Goal: Navigation & Orientation: Go to known website

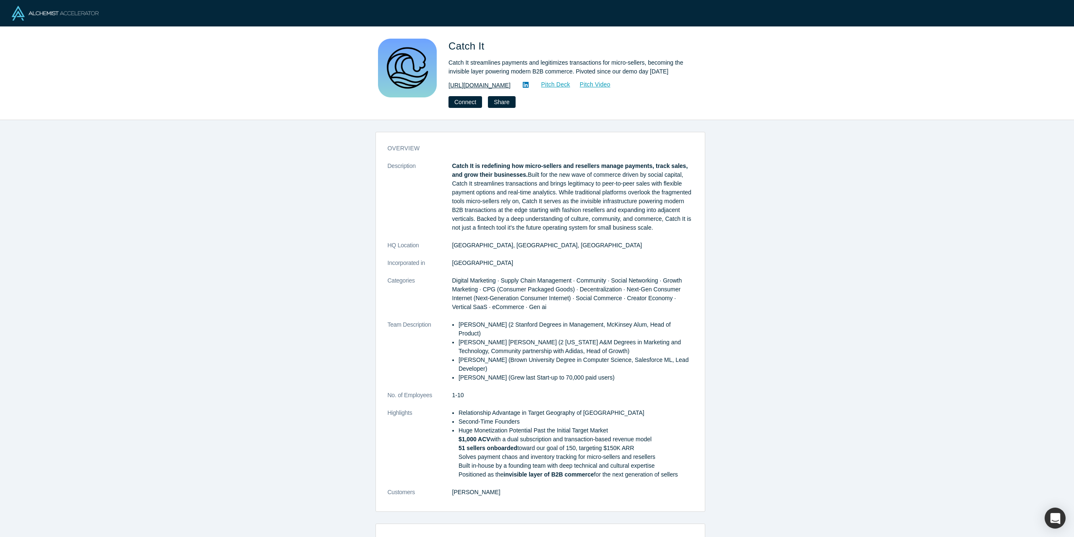
click at [464, 86] on link "https://didyoucatchit.com" at bounding box center [480, 85] width 62 height 9
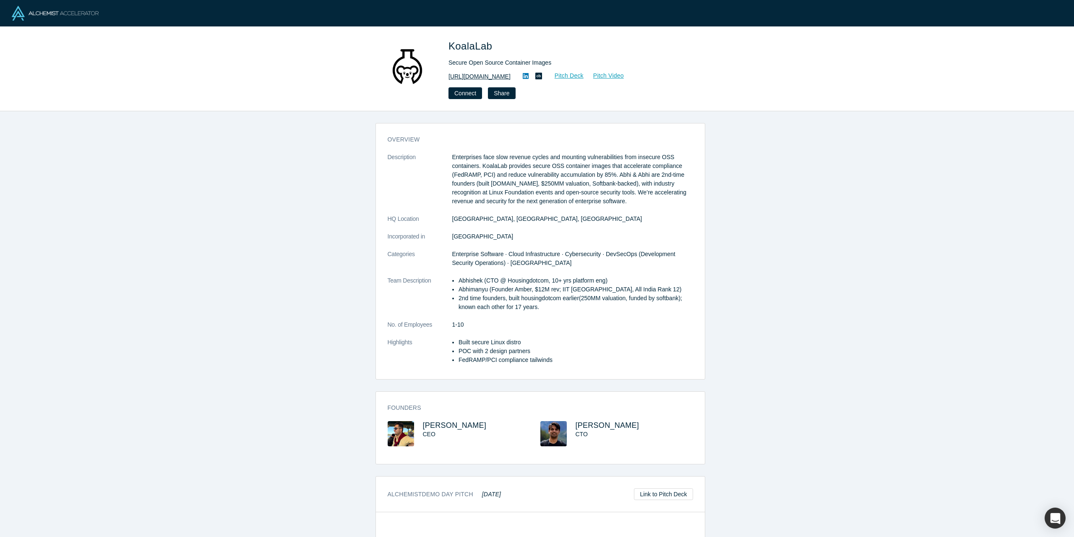
click at [466, 75] on link "[URL][DOMAIN_NAME]" at bounding box center [480, 76] width 62 height 9
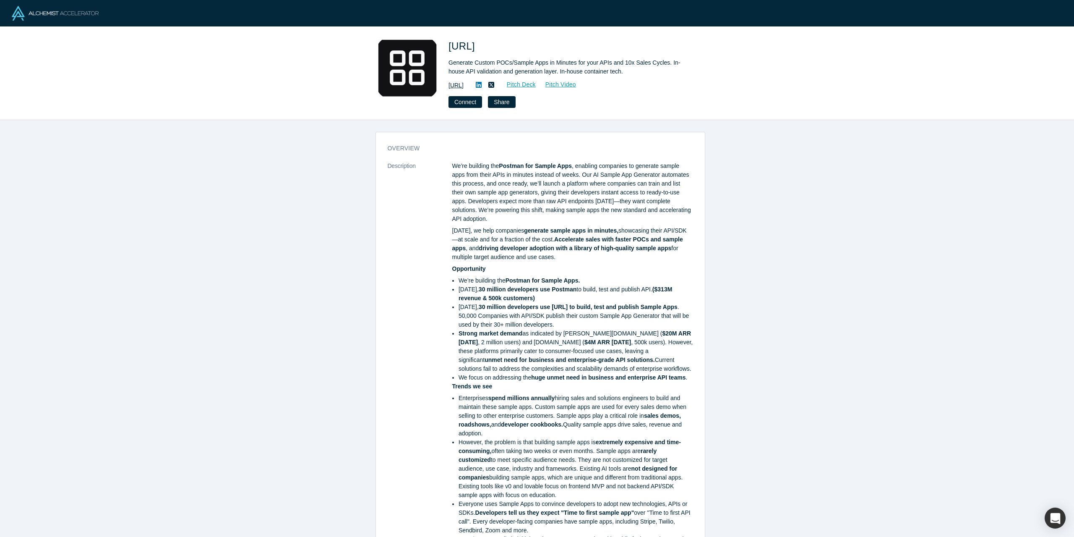
click at [464, 84] on link "https://sampleapp.ai" at bounding box center [456, 85] width 15 height 9
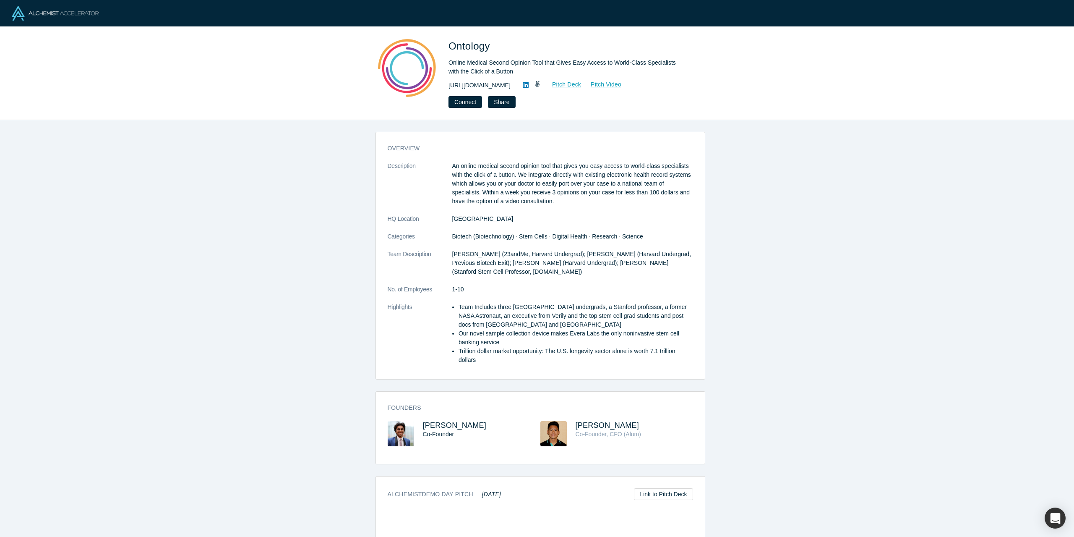
click at [472, 83] on link "https://everalabs.com" at bounding box center [480, 85] width 62 height 9
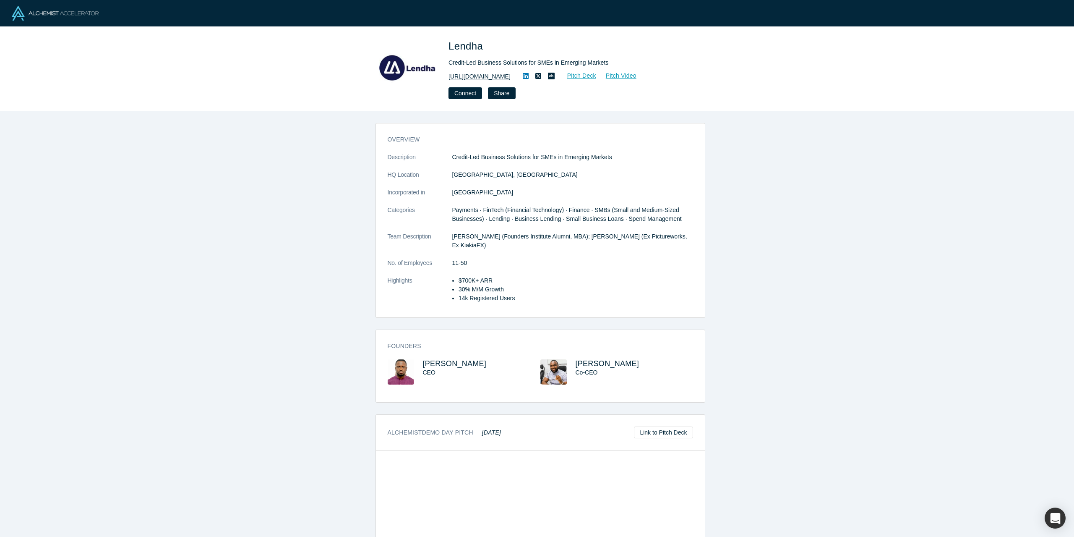
click at [467, 76] on link "https://lendha.com" at bounding box center [480, 76] width 62 height 9
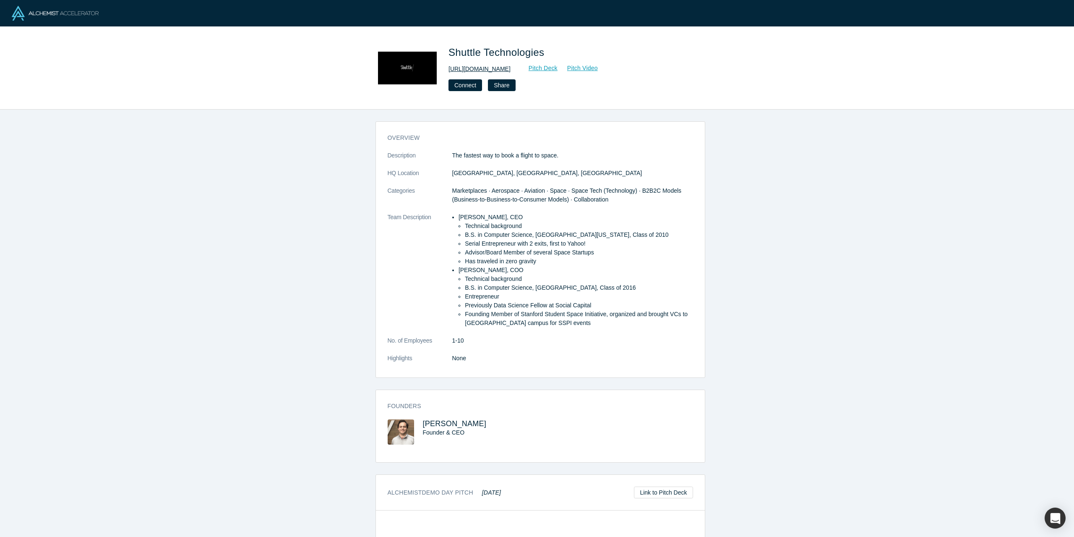
click at [473, 70] on link "http://www.shuttle.io/" at bounding box center [480, 69] width 62 height 9
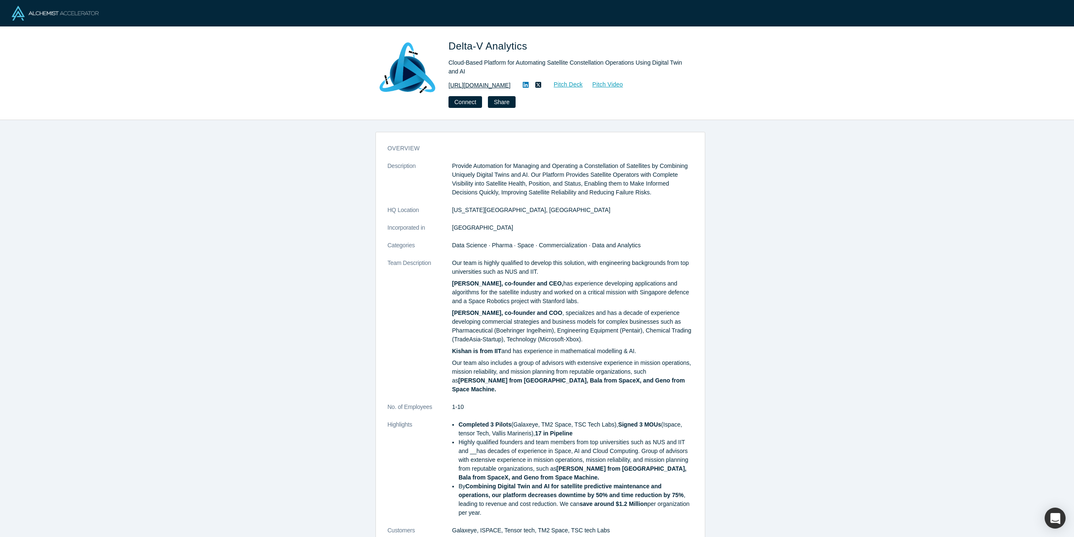
click at [480, 86] on link "[URL][DOMAIN_NAME]" at bounding box center [480, 85] width 62 height 9
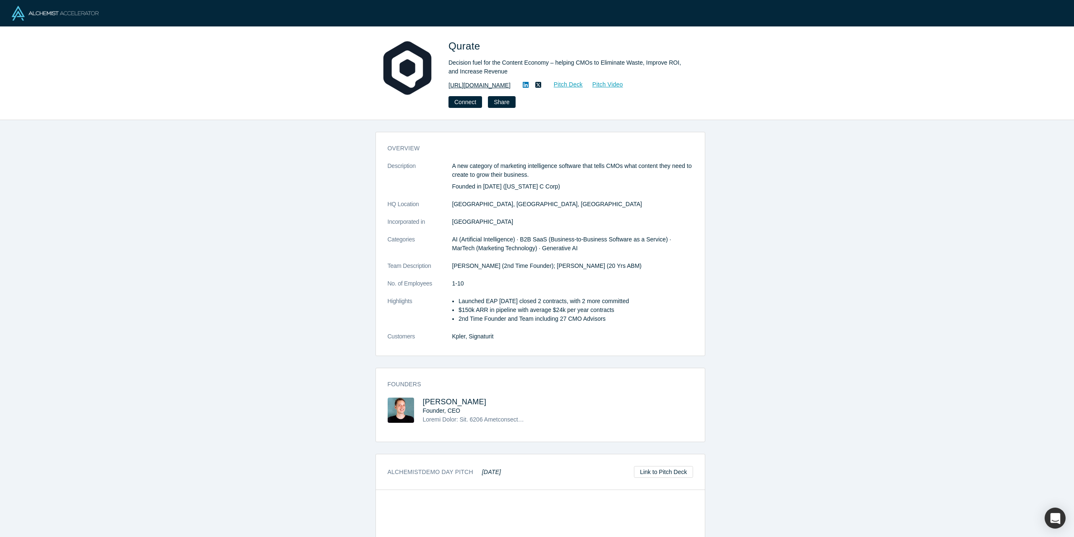
click at [472, 84] on link "https://www.qurate.com" at bounding box center [480, 85] width 62 height 9
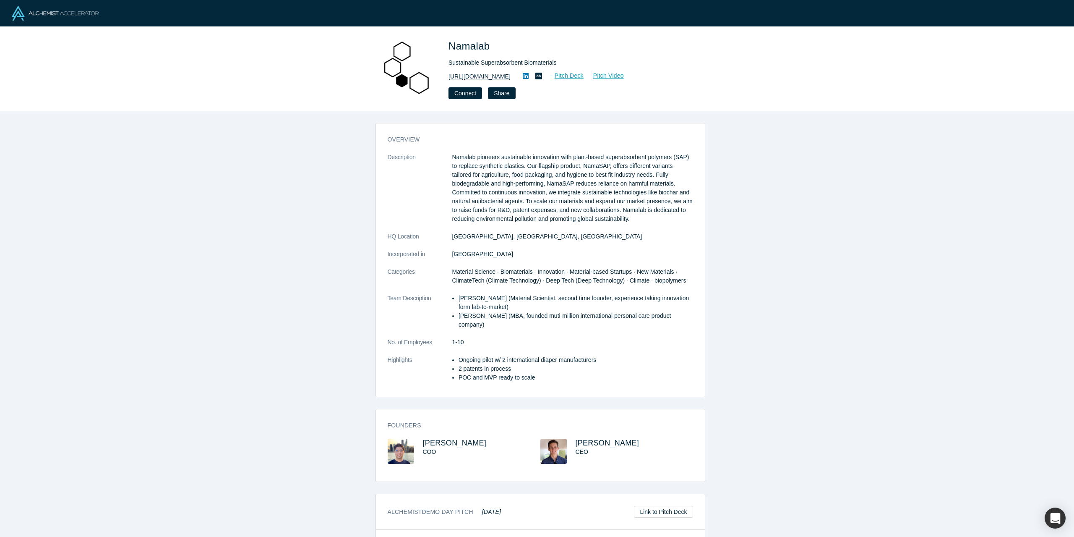
click at [479, 78] on link "https://namalab.com.mx/" at bounding box center [480, 76] width 62 height 9
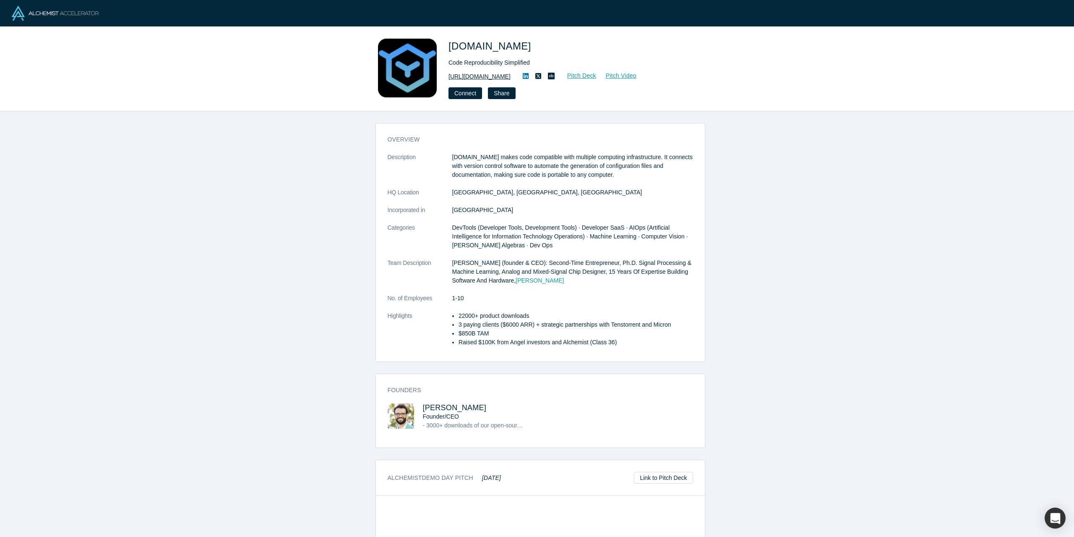
click at [483, 77] on link "https://www.ogre.run/" at bounding box center [480, 76] width 62 height 9
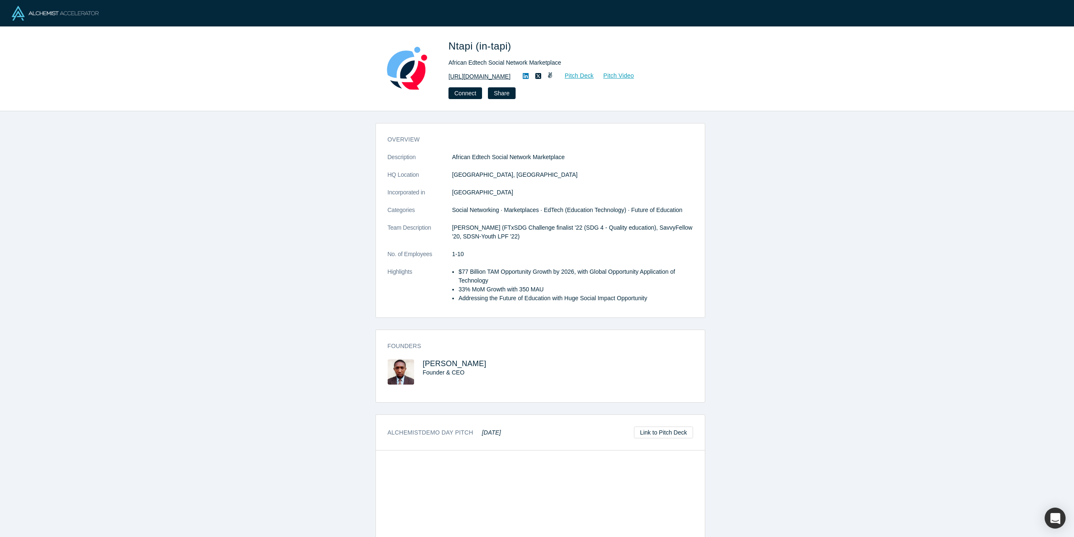
click at [480, 76] on link "https://about.ntapi.xyz" at bounding box center [480, 76] width 62 height 9
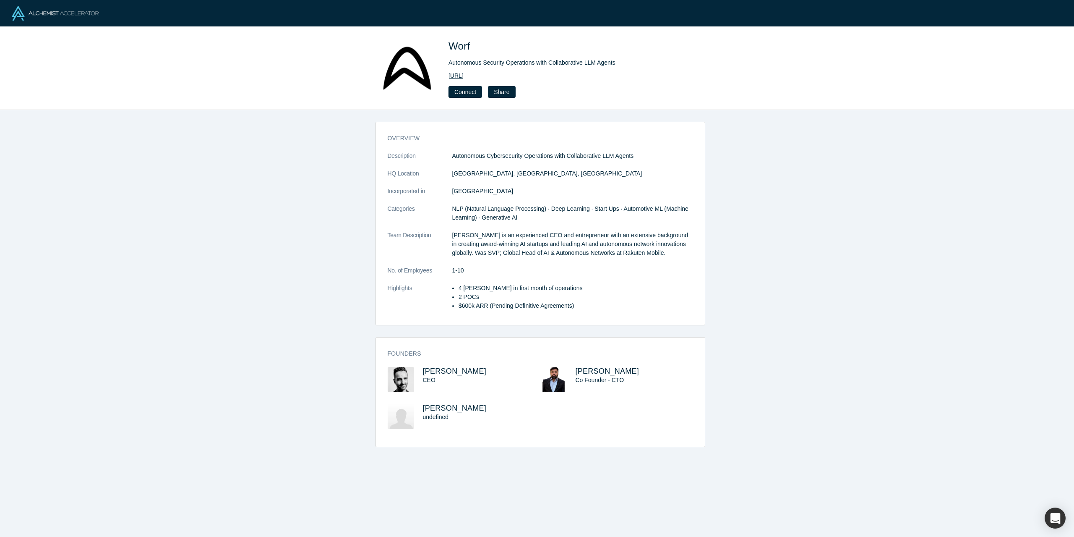
click at [464, 76] on link "https://worf.ai/" at bounding box center [456, 75] width 15 height 9
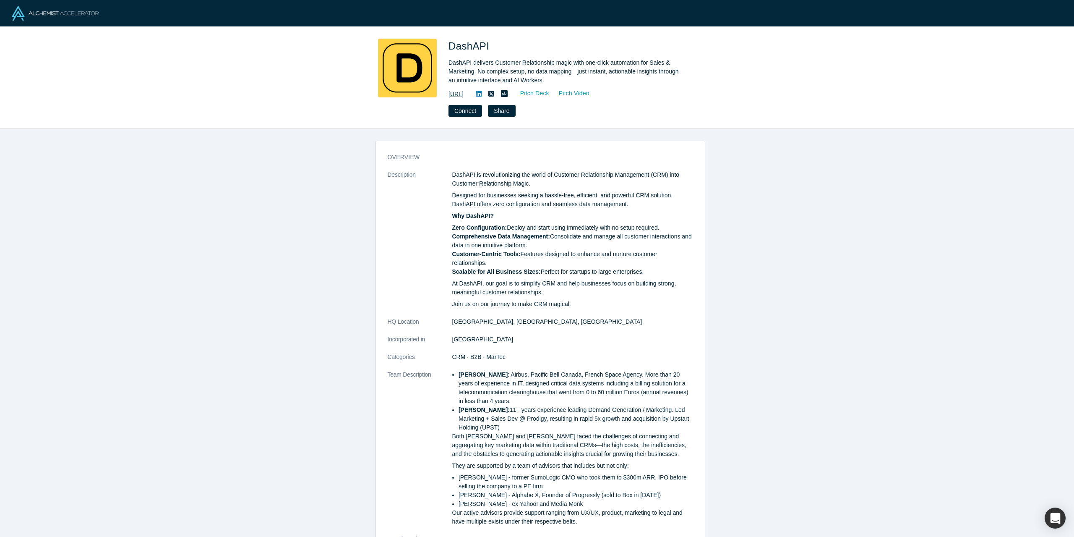
click at [464, 96] on link "https://dashapi.ai" at bounding box center [456, 94] width 15 height 9
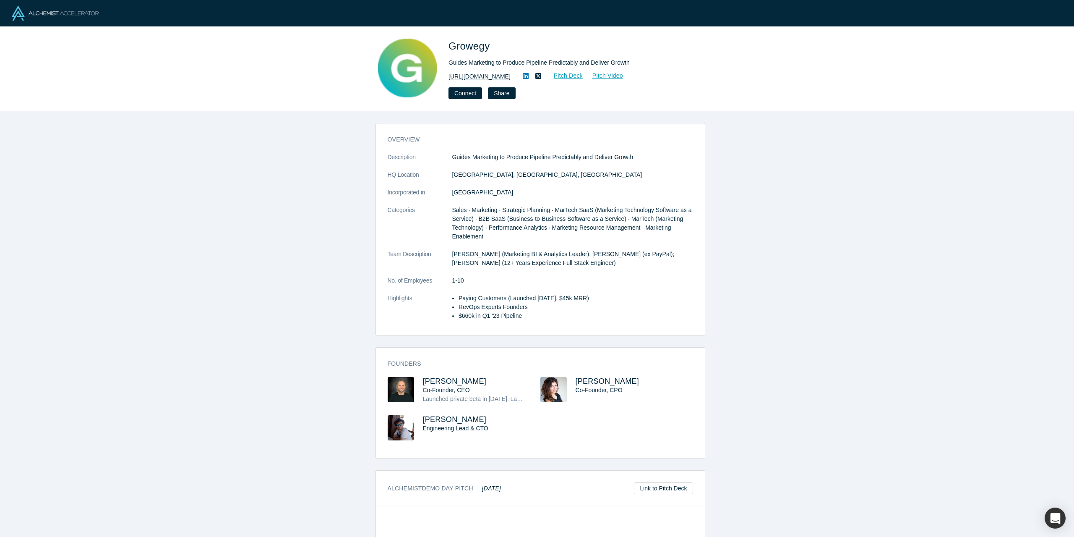
click at [474, 76] on link "https://www.growegy.com" at bounding box center [480, 76] width 62 height 9
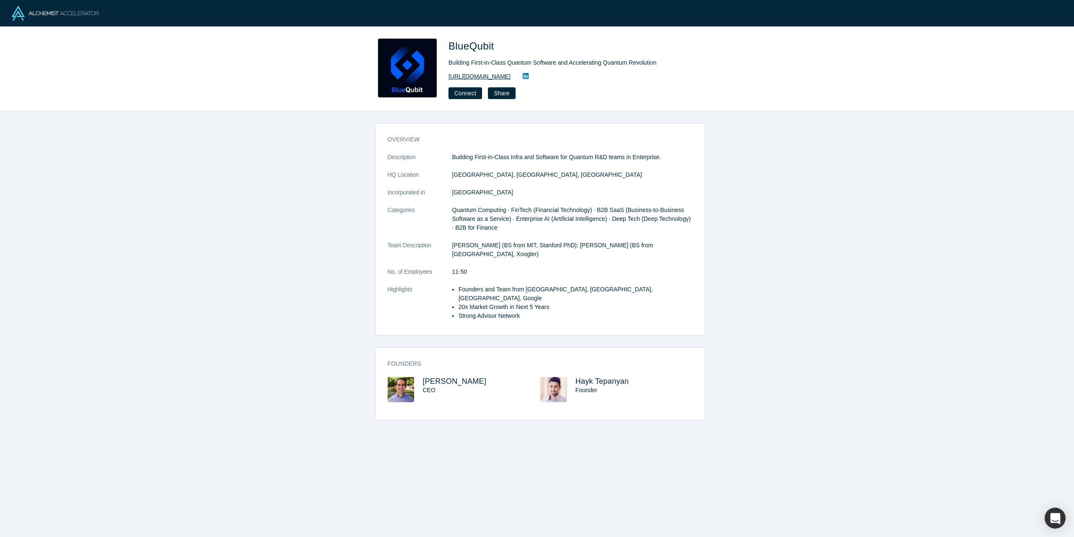
click at [488, 76] on link "[URL][DOMAIN_NAME]" at bounding box center [480, 76] width 62 height 9
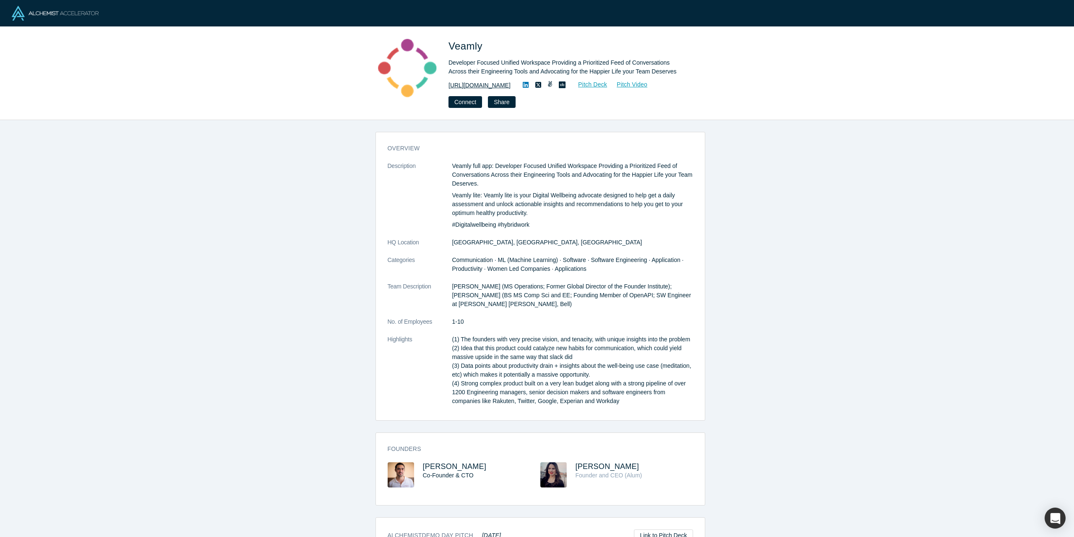
click at [483, 86] on link "[URL][DOMAIN_NAME]" at bounding box center [480, 85] width 62 height 9
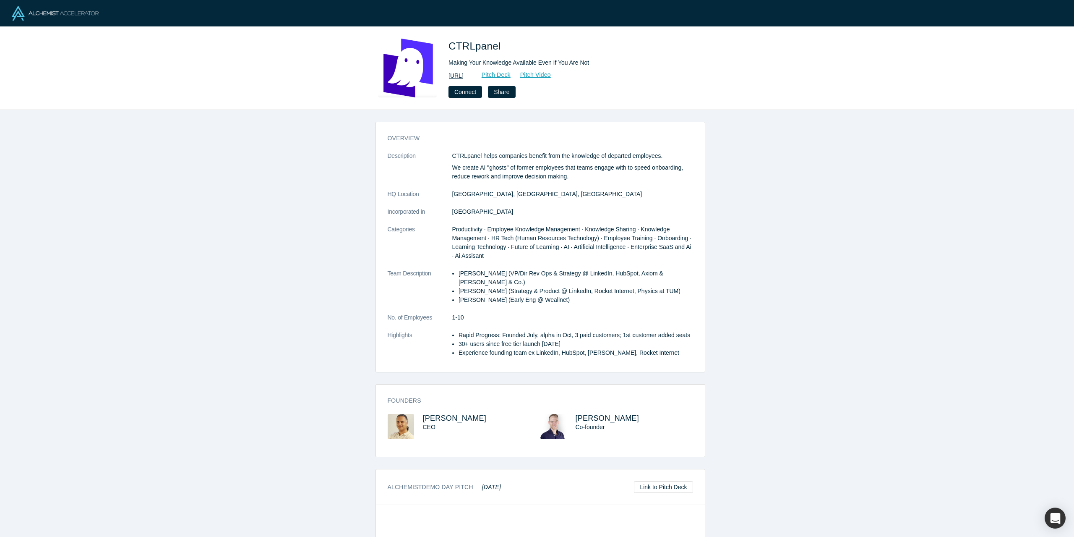
click at [464, 75] on link "https://ctrlpanel.ai" at bounding box center [456, 75] width 15 height 9
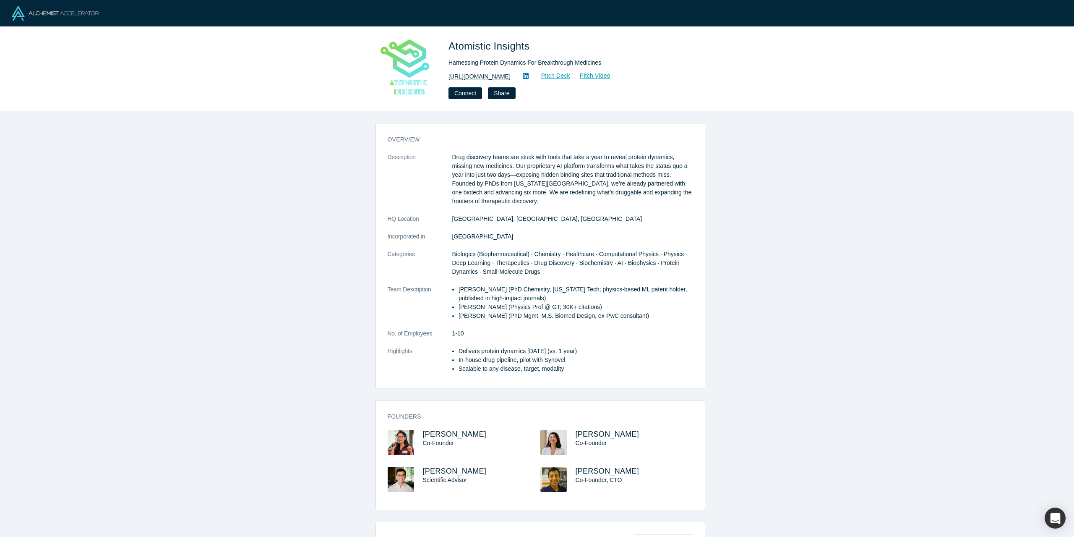
click at [475, 75] on link "[URL][DOMAIN_NAME]" at bounding box center [480, 76] width 62 height 9
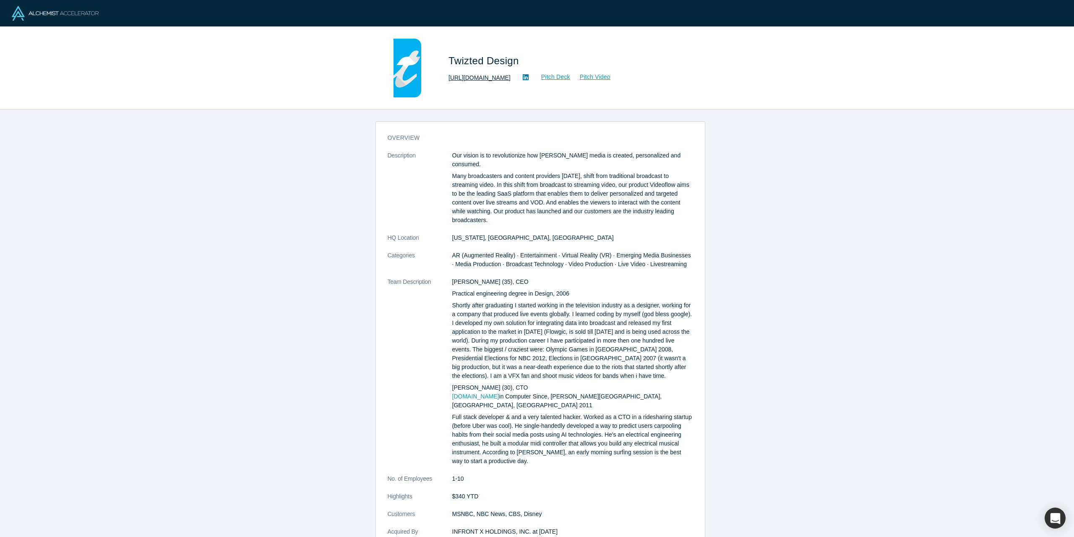
click at [475, 77] on link "http://www.twizted-design.com" at bounding box center [480, 77] width 62 height 9
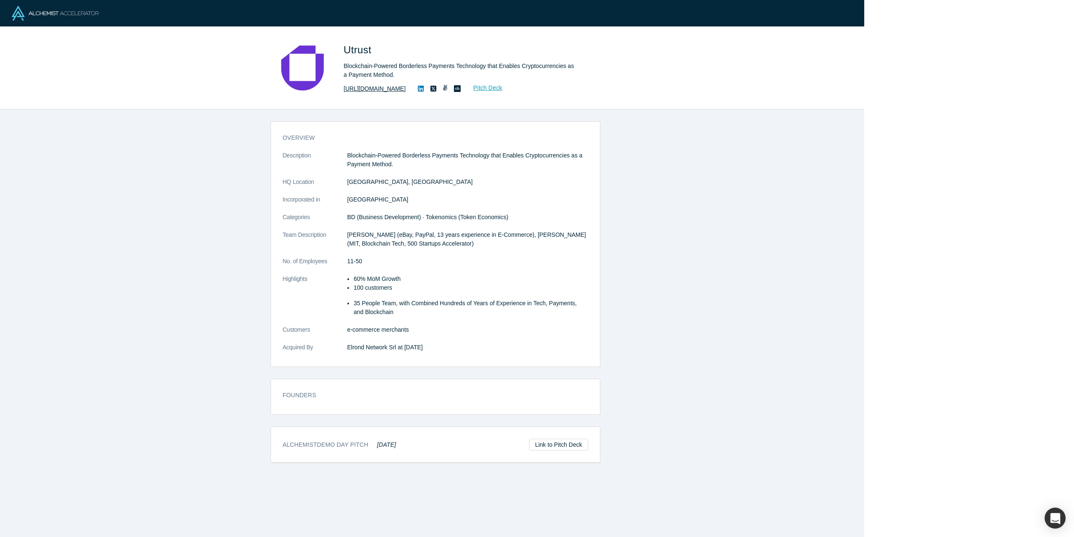
click at [365, 88] on link "[URL][DOMAIN_NAME]" at bounding box center [375, 88] width 62 height 9
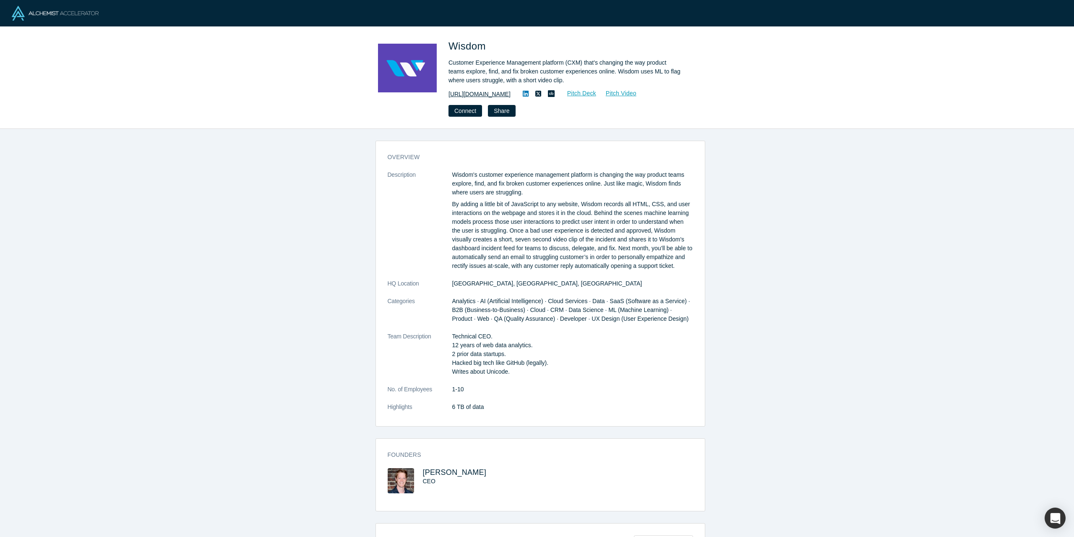
click at [464, 94] on link "https://getwisdom.io/" at bounding box center [480, 94] width 62 height 9
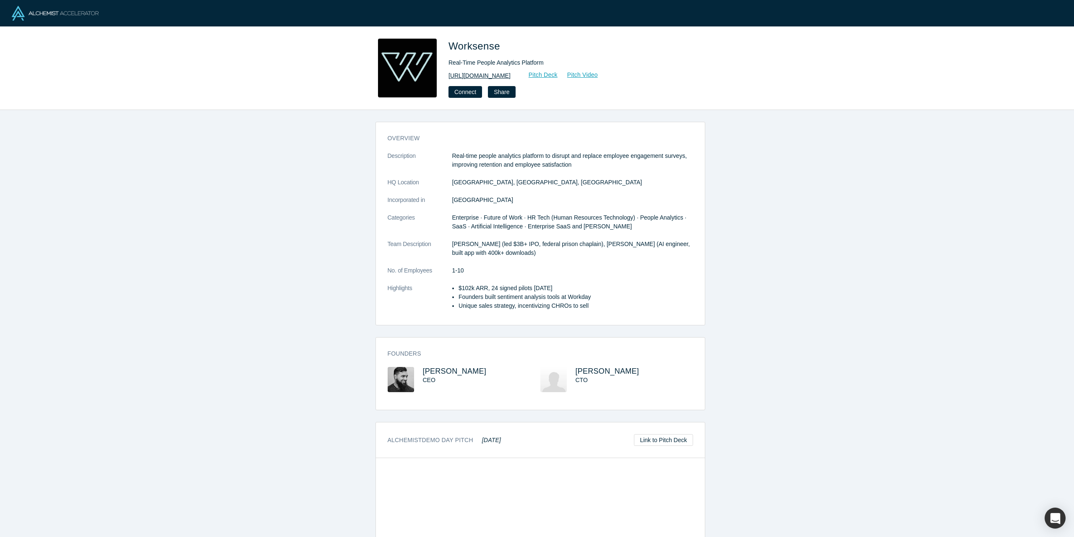
click at [461, 74] on link "[URL][DOMAIN_NAME]" at bounding box center [480, 75] width 62 height 9
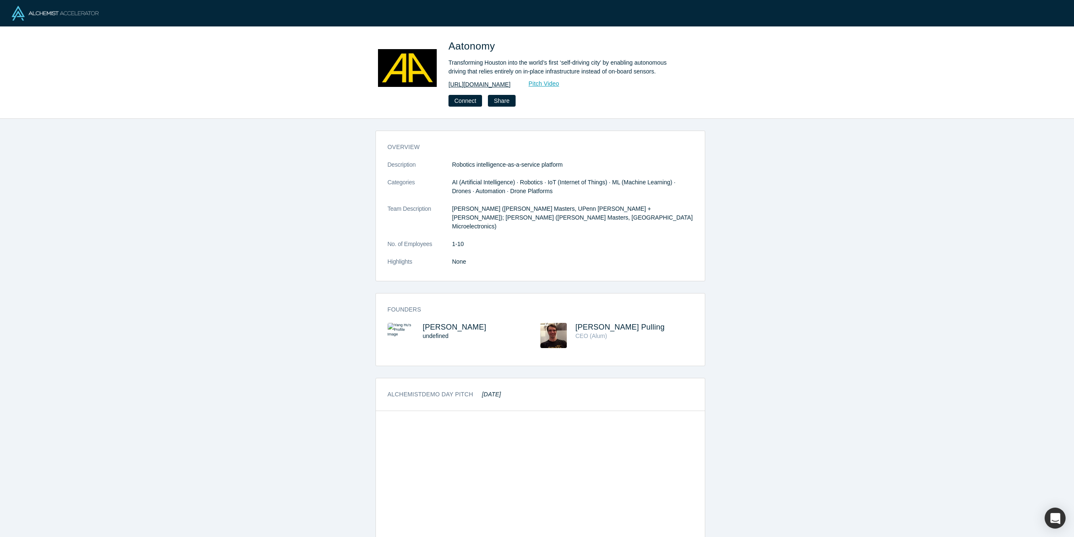
click at [481, 85] on link "[URL][DOMAIN_NAME]" at bounding box center [480, 84] width 62 height 9
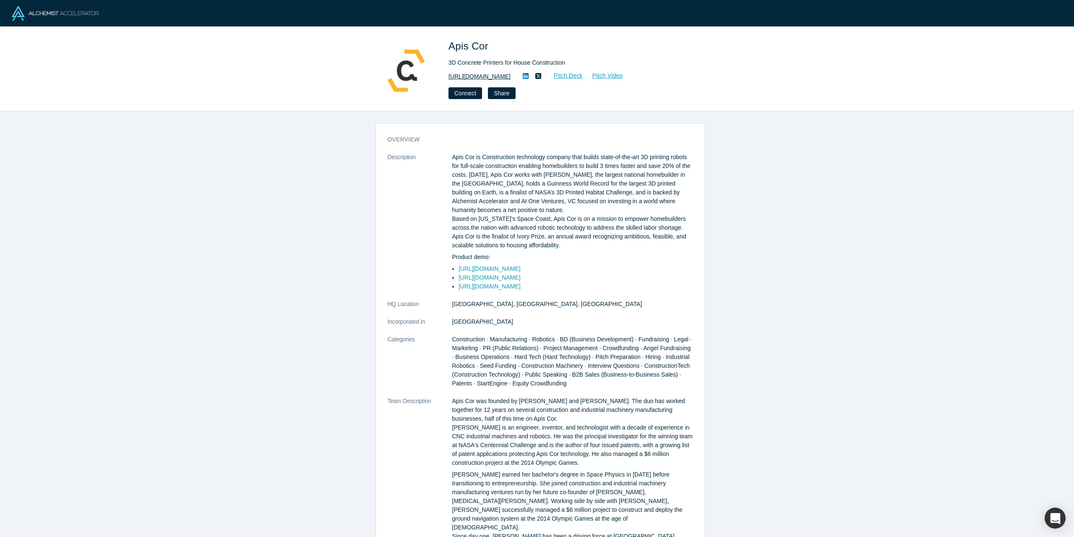
click at [460, 76] on link "https://www.apis-cor.com/" at bounding box center [480, 76] width 62 height 9
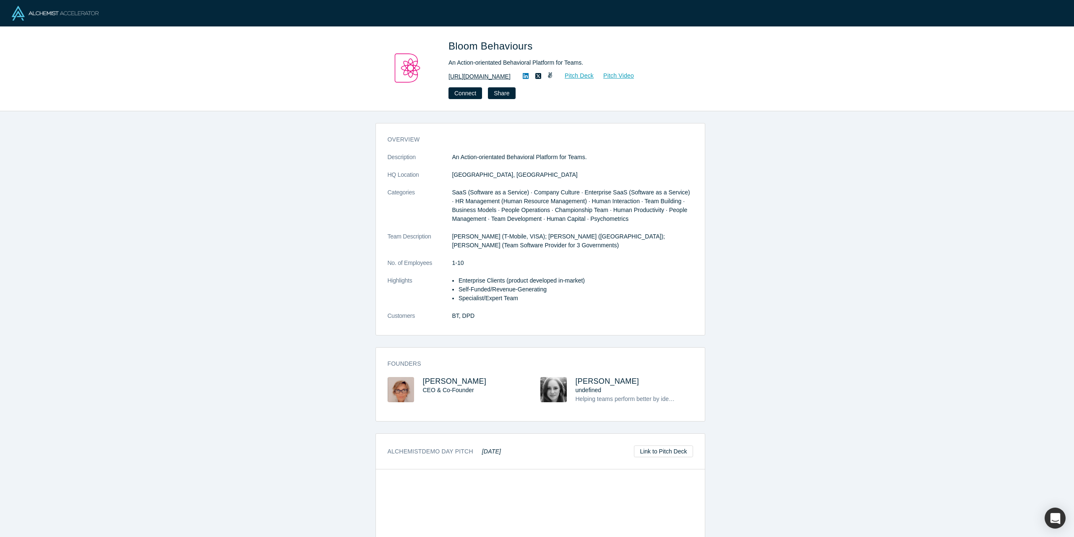
click at [485, 74] on link "https://www.discoverbloom.io" at bounding box center [480, 76] width 62 height 9
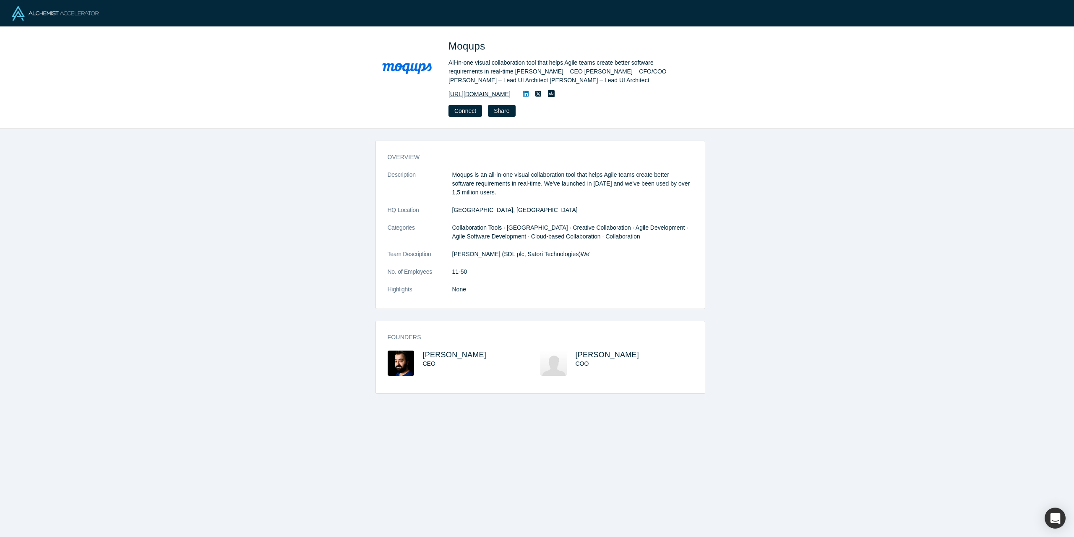
click at [473, 92] on link "[URL][DOMAIN_NAME]" at bounding box center [480, 94] width 62 height 9
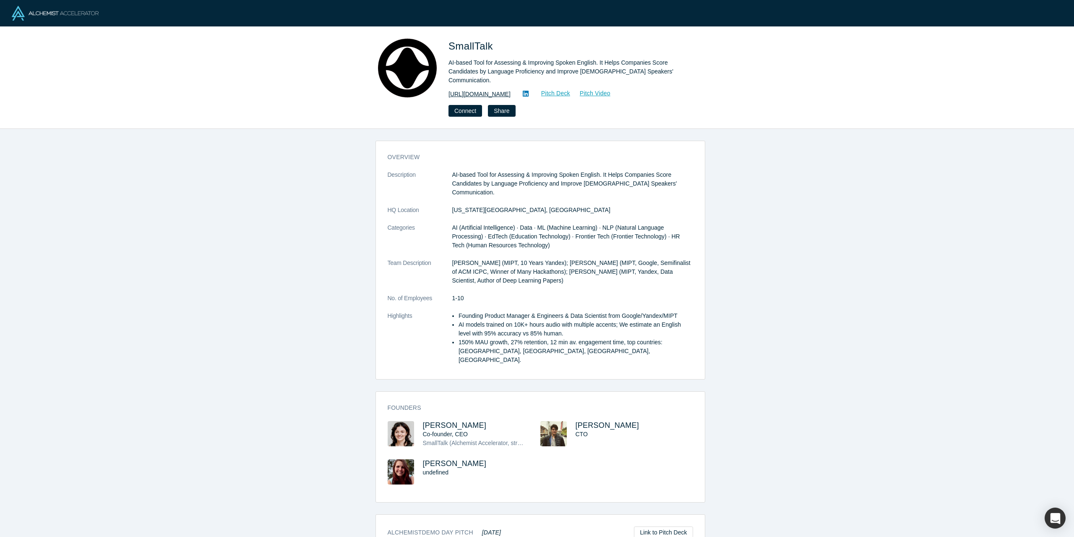
click at [477, 94] on link "[URL][DOMAIN_NAME]" at bounding box center [480, 94] width 62 height 9
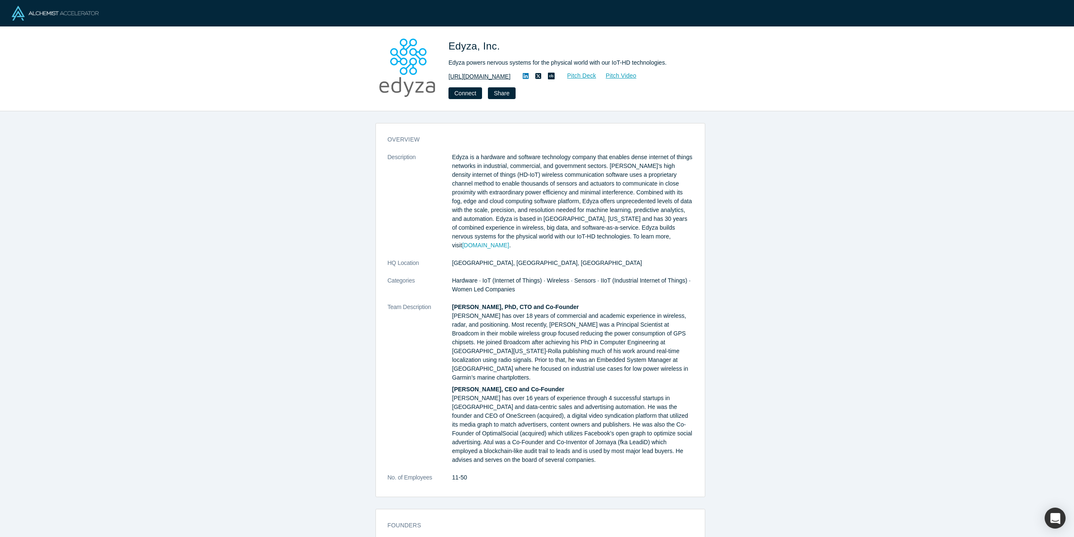
click at [488, 81] on link "https://www.edyza.com/" at bounding box center [480, 76] width 62 height 9
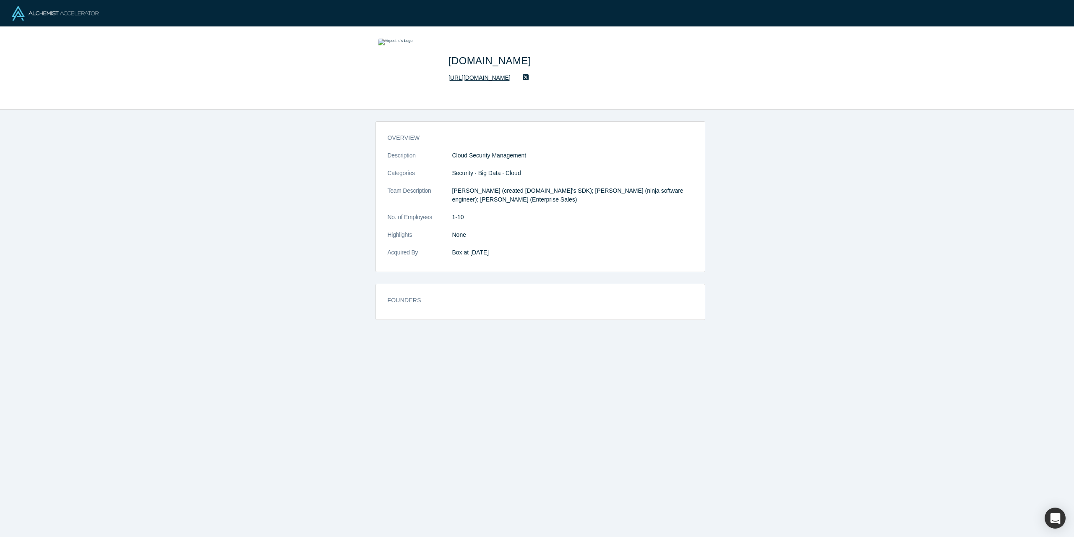
click at [472, 78] on link "http://www.airpost.io" at bounding box center [480, 77] width 62 height 9
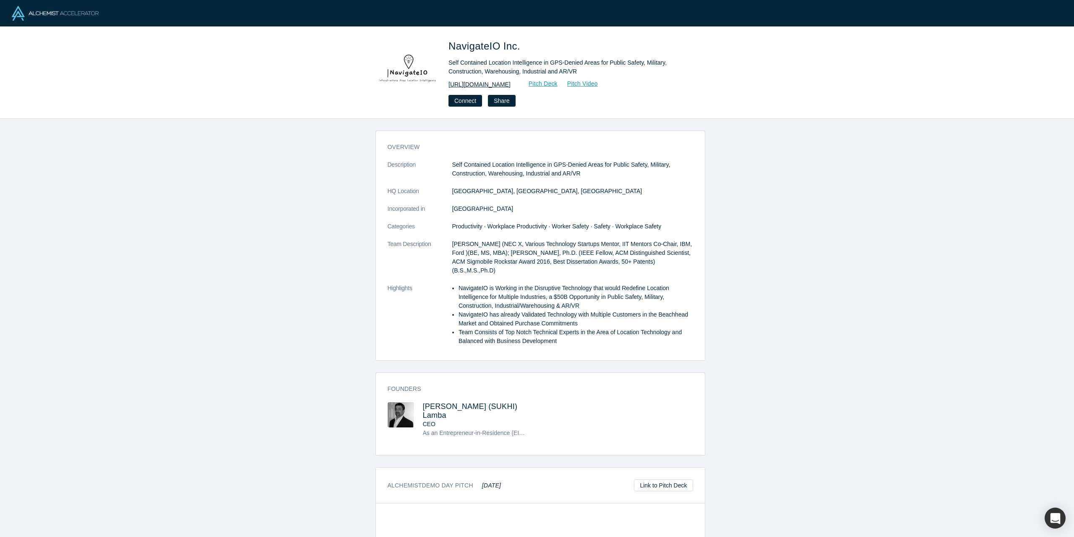
click at [485, 81] on link "http://www.navigateio.com/" at bounding box center [480, 84] width 62 height 9
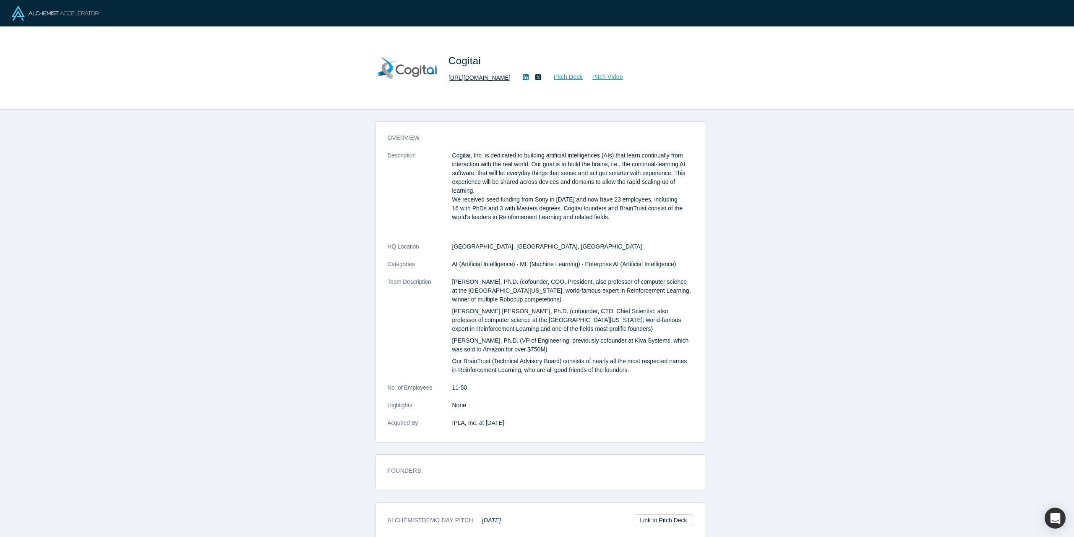
click at [476, 80] on link "http://www.cogitai.com" at bounding box center [480, 77] width 62 height 9
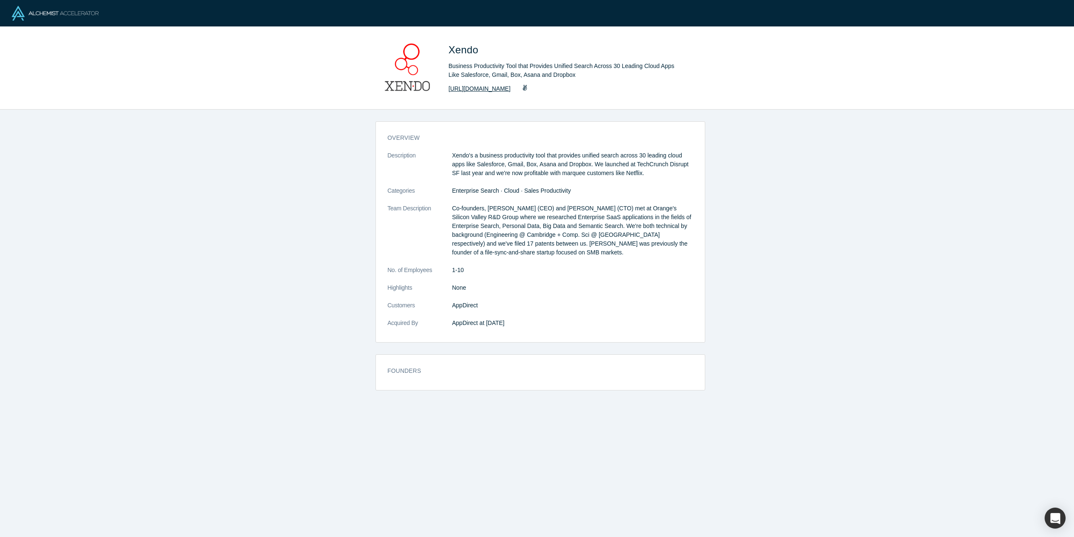
click at [467, 89] on link "[URL][DOMAIN_NAME]" at bounding box center [480, 88] width 62 height 9
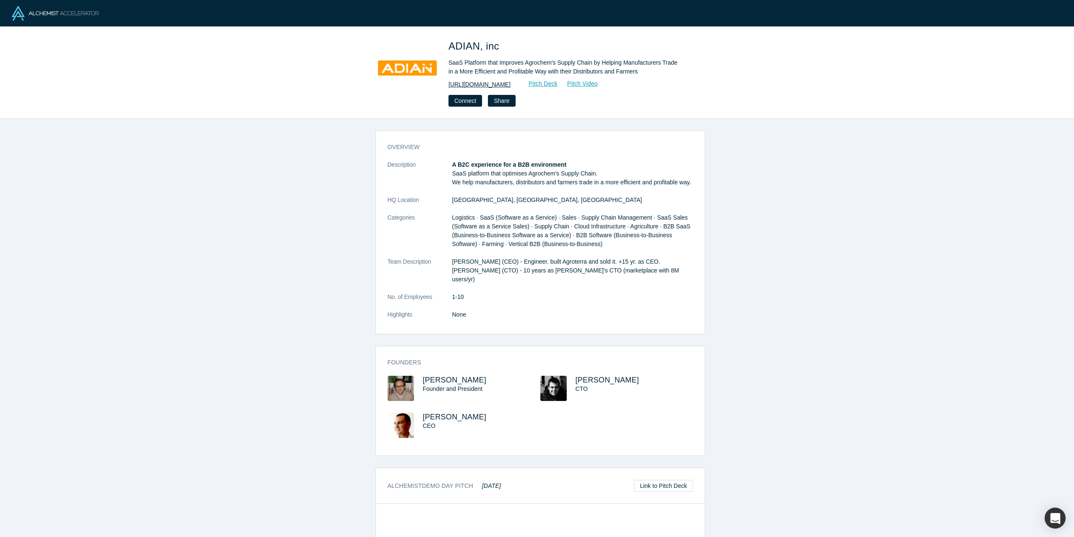
click at [476, 84] on link "http://www.goadian.com" at bounding box center [480, 84] width 62 height 9
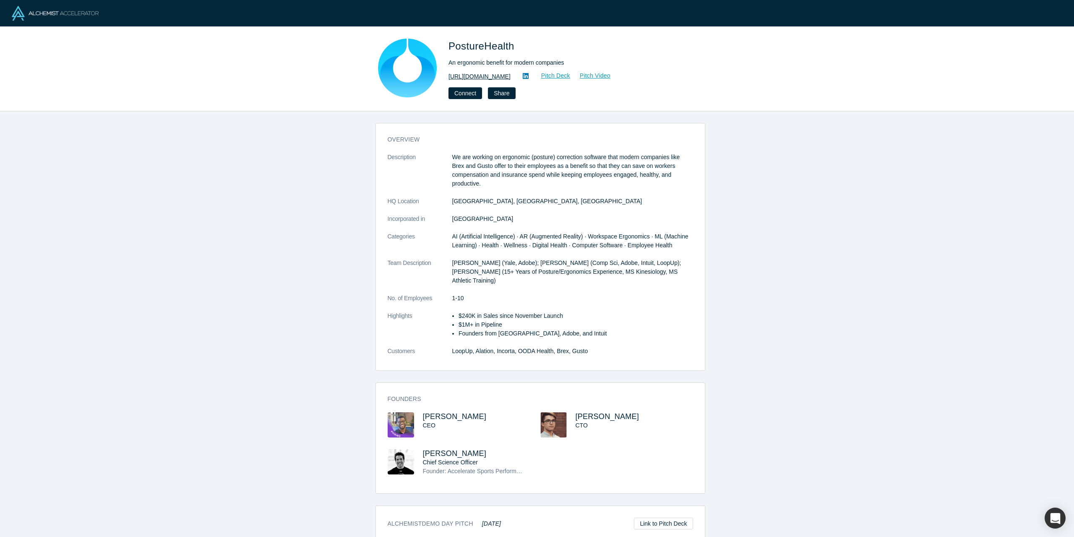
click at [478, 74] on link "https://theposturehealth.com/" at bounding box center [480, 76] width 62 height 9
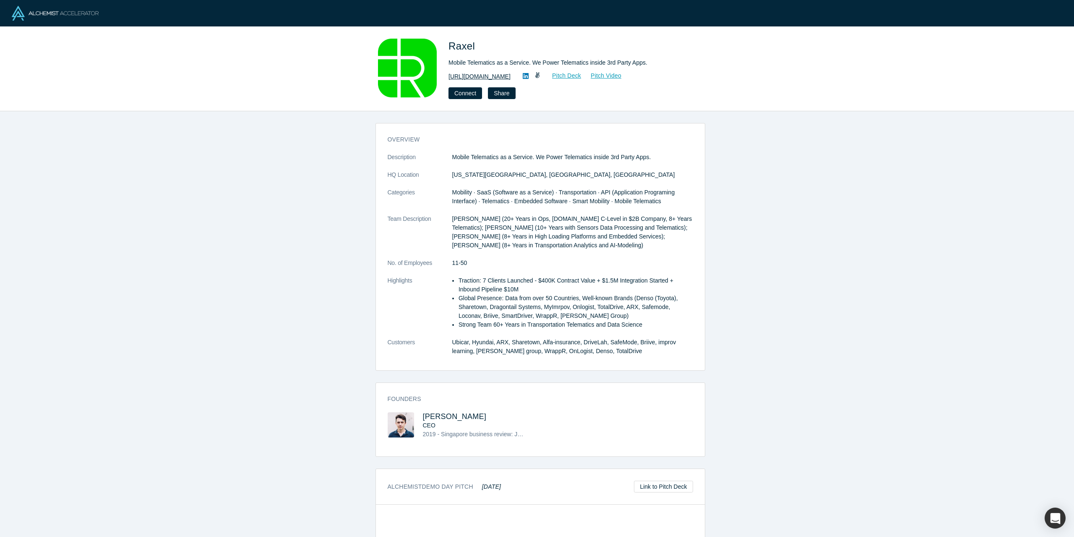
click at [481, 79] on link "[URL][DOMAIN_NAME]" at bounding box center [480, 76] width 62 height 9
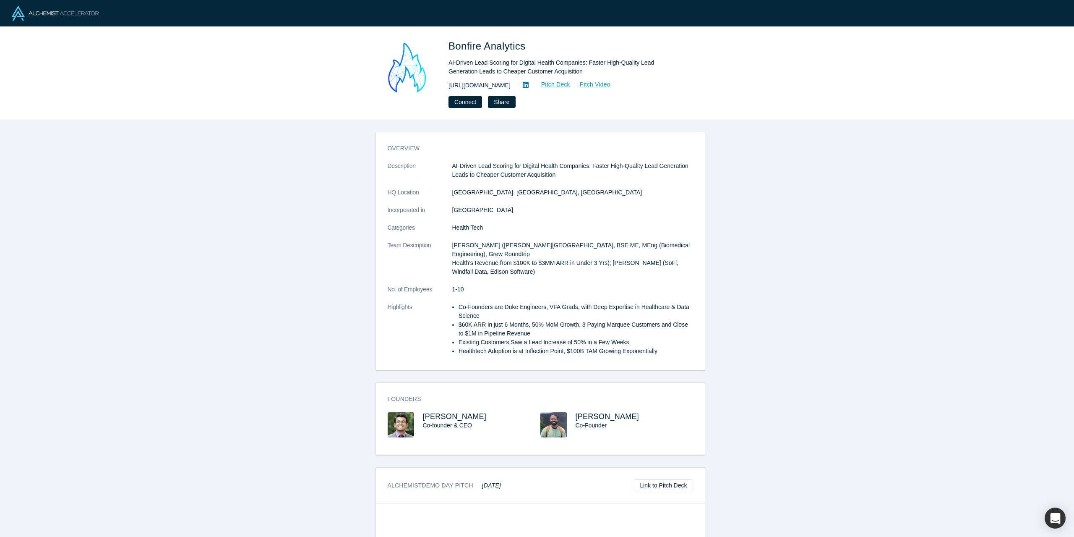
click at [485, 85] on link "https://www.bonfireanalytics.com/" at bounding box center [480, 85] width 62 height 9
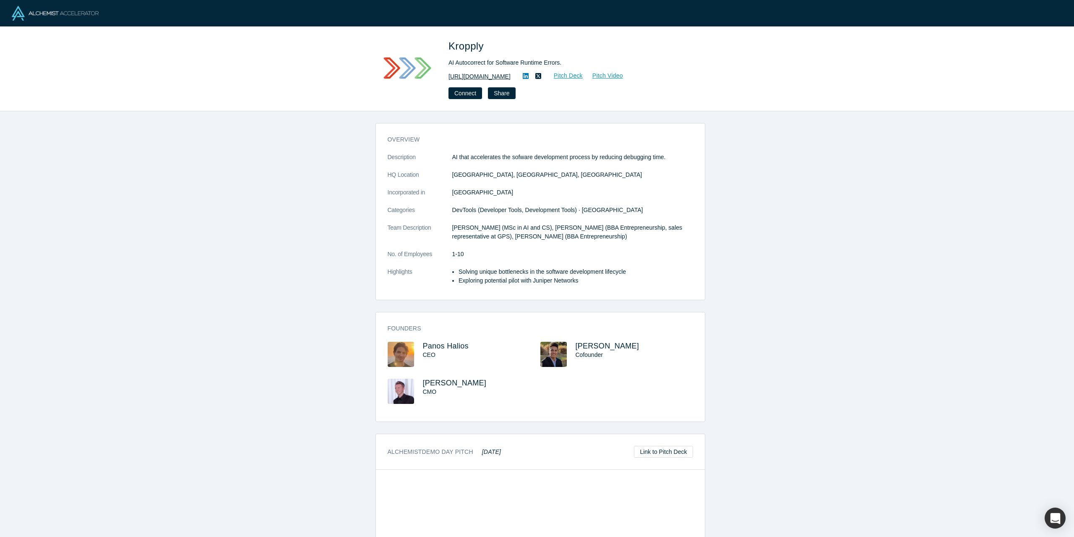
click at [468, 76] on link "[URL][DOMAIN_NAME]" at bounding box center [480, 76] width 62 height 9
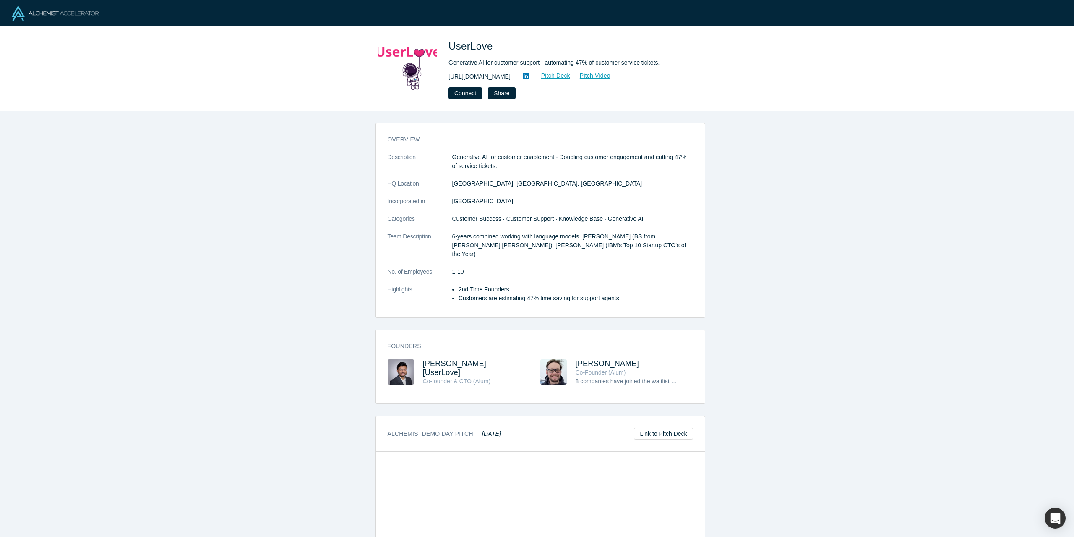
click at [480, 76] on link "https://www.getuserlove.com/" at bounding box center [480, 76] width 62 height 9
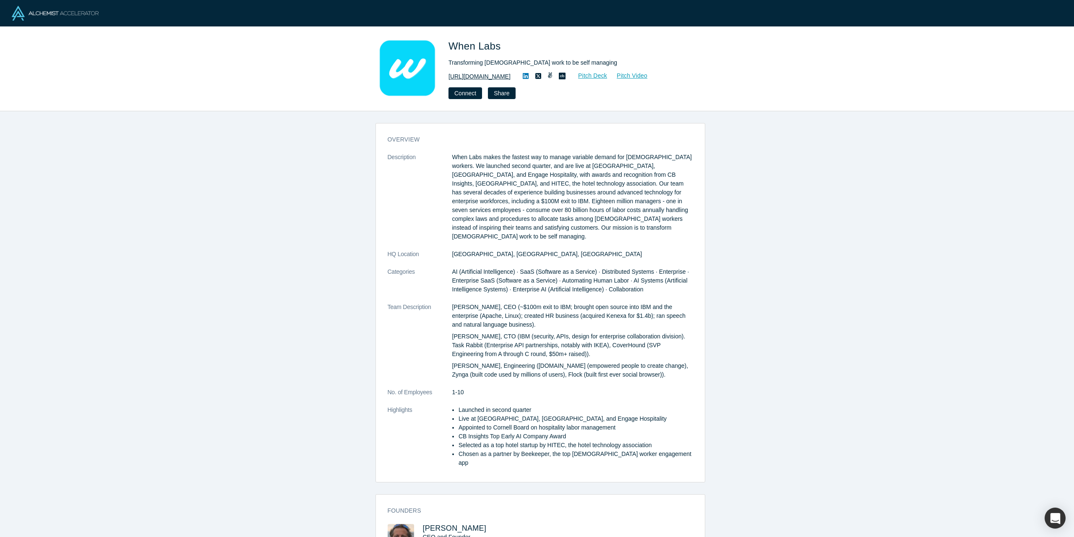
click at [474, 76] on link "[URL][DOMAIN_NAME]" at bounding box center [480, 76] width 62 height 9
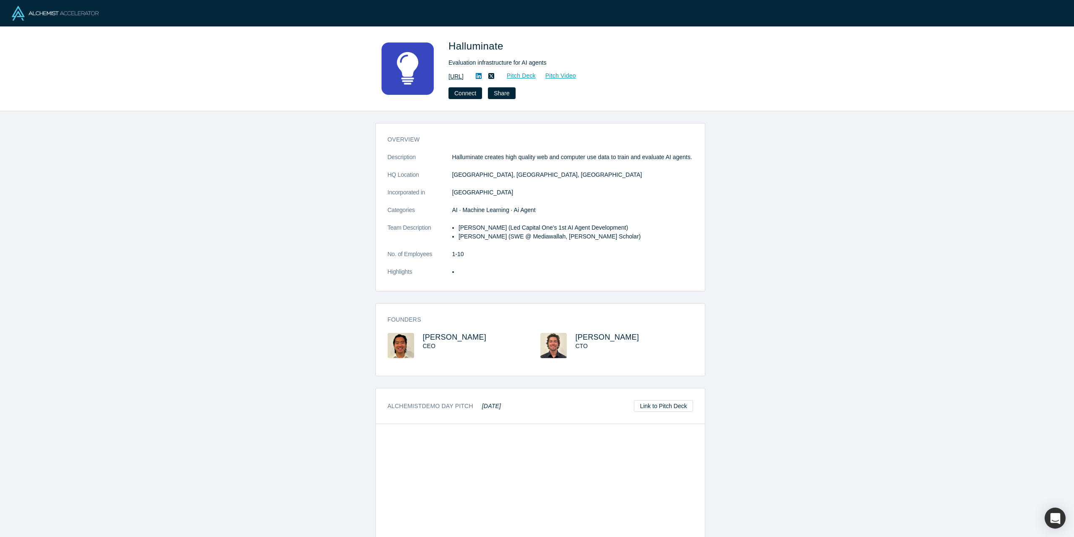
click at [464, 77] on link "https://halluminate.ai" at bounding box center [456, 76] width 15 height 9
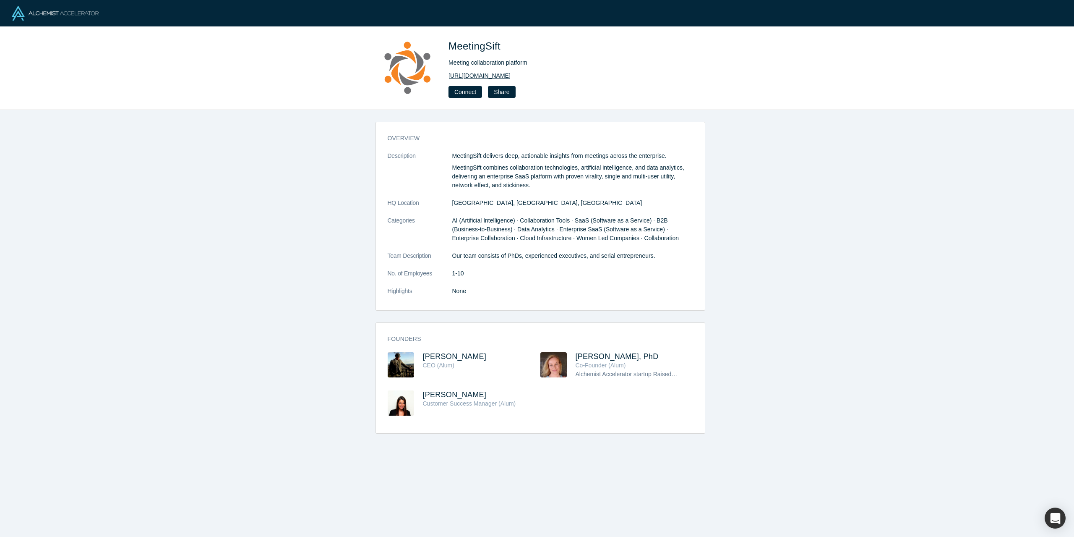
click at [474, 75] on link "[URL][DOMAIN_NAME]" at bounding box center [480, 75] width 62 height 9
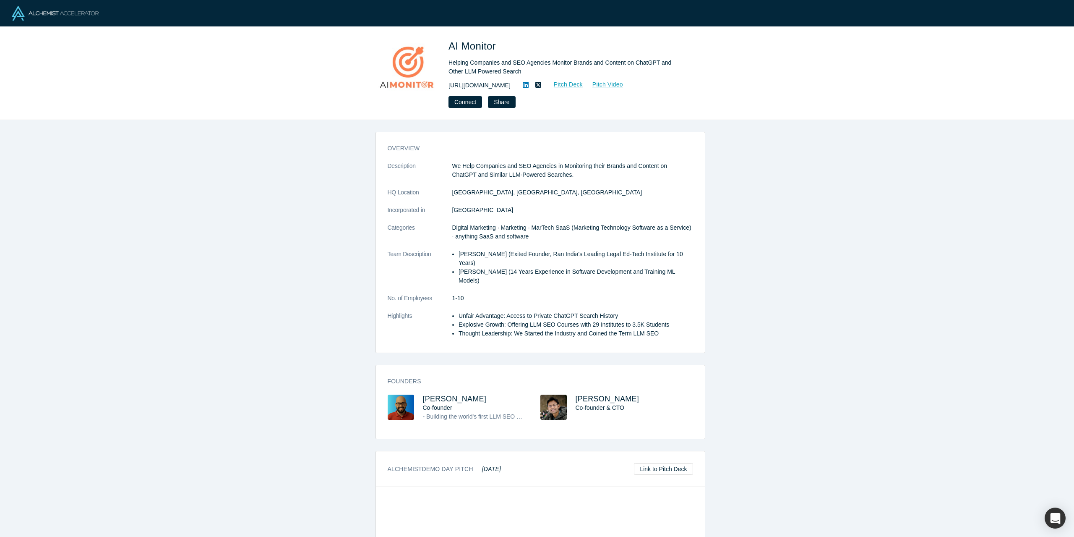
click at [505, 84] on link "https://www.getaimonitor.com/" at bounding box center [480, 85] width 62 height 9
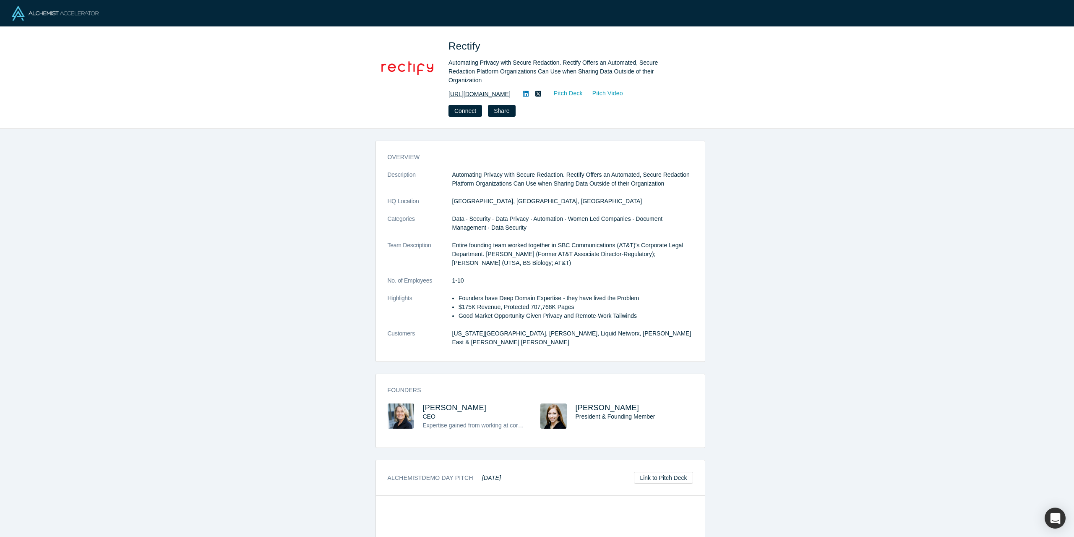
click at [470, 90] on link "[URL][DOMAIN_NAME]" at bounding box center [480, 94] width 62 height 9
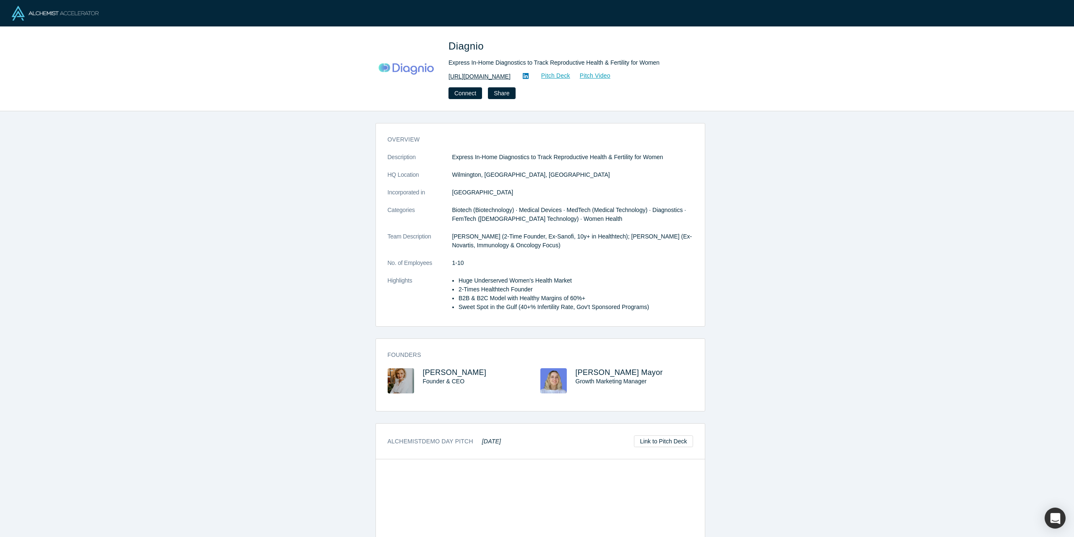
click at [475, 75] on link "[URL][DOMAIN_NAME]" at bounding box center [480, 76] width 62 height 9
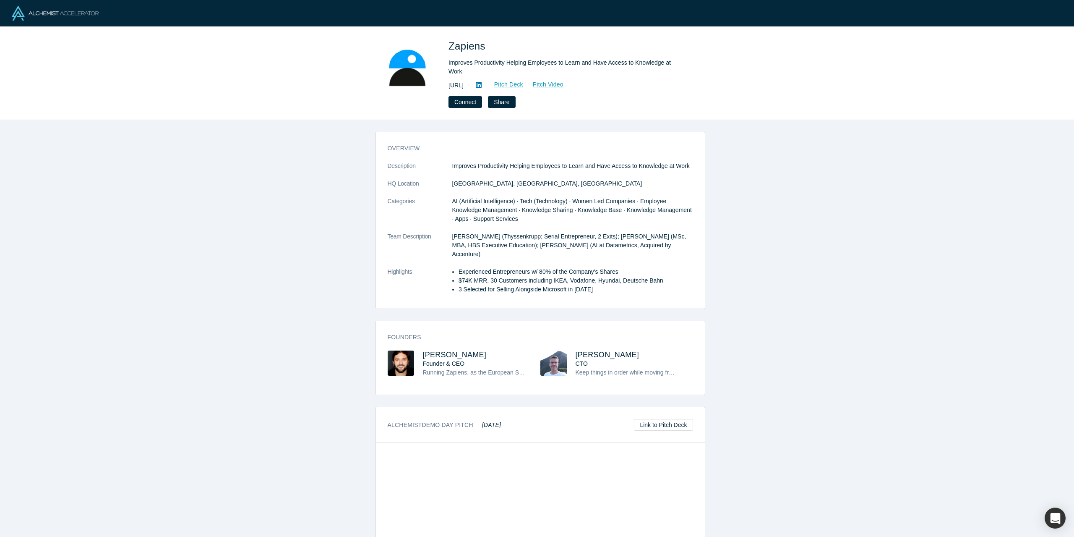
click at [464, 81] on link "[URL]" at bounding box center [456, 85] width 15 height 9
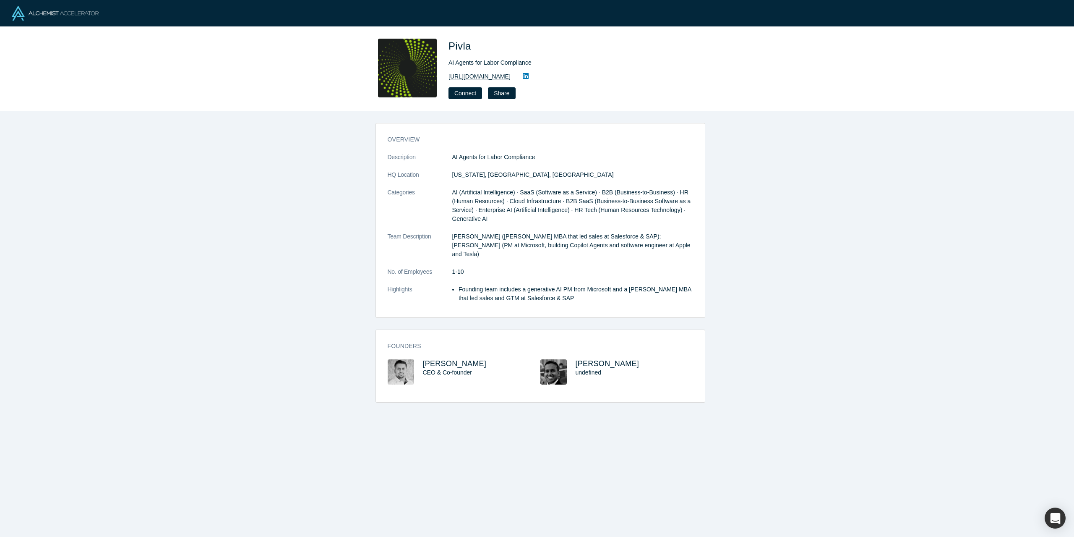
click at [469, 75] on link "https://pivla.com/" at bounding box center [480, 76] width 62 height 9
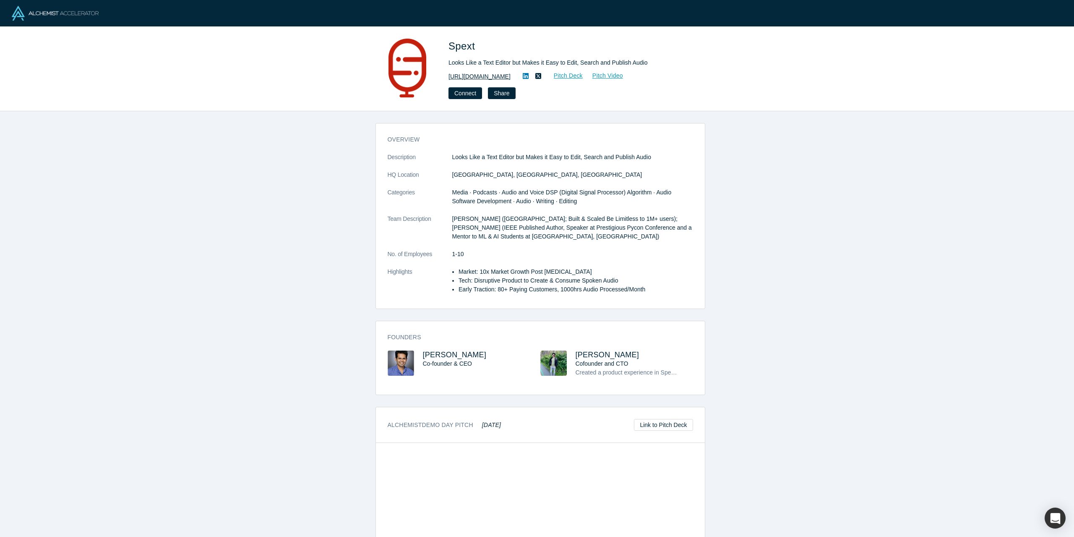
click at [474, 76] on link "[URL][DOMAIN_NAME]" at bounding box center [480, 76] width 62 height 9
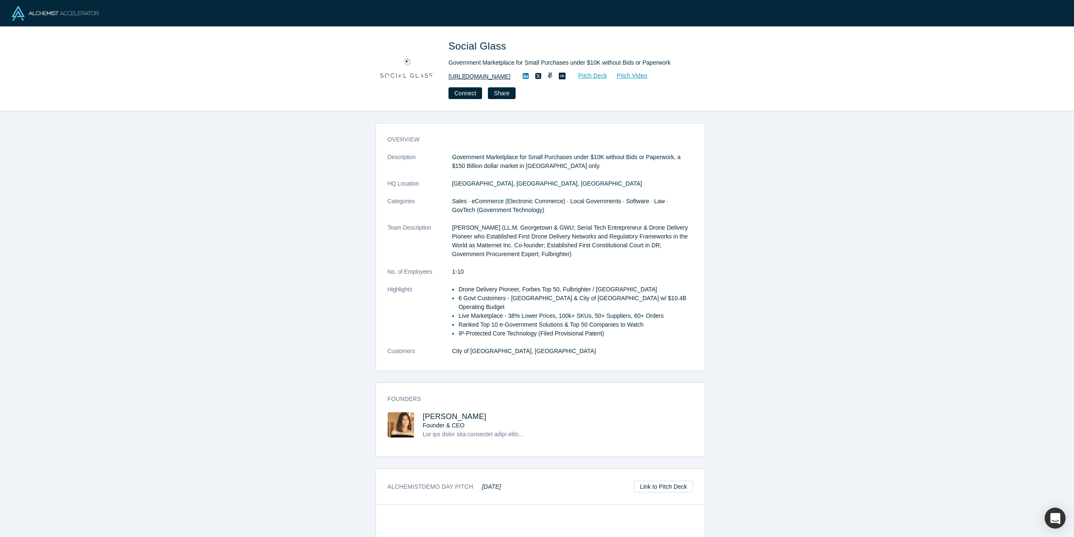
click at [487, 76] on link "https://www.social.glass" at bounding box center [480, 76] width 62 height 9
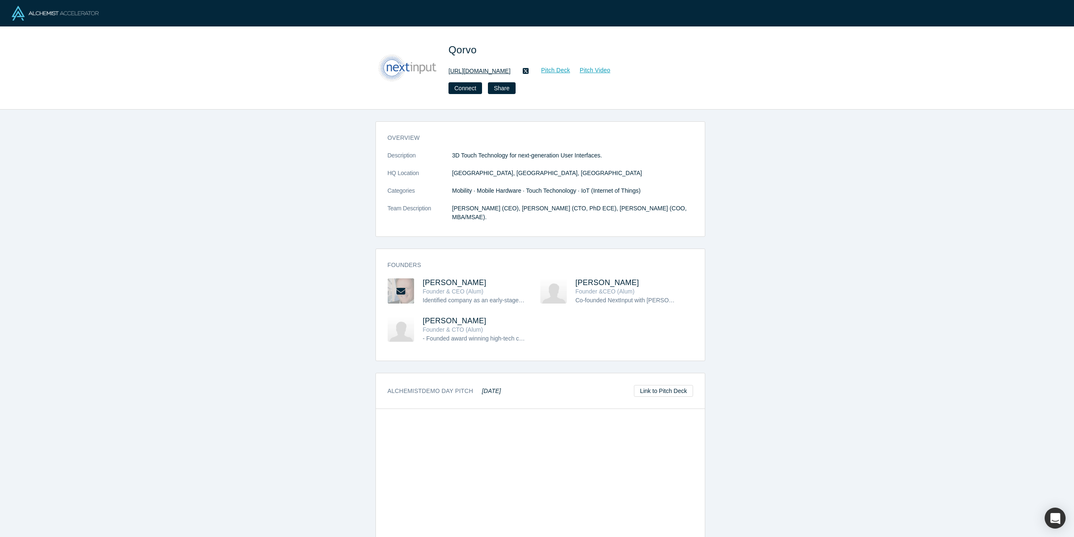
click at [477, 74] on link "http://www.qorvo.com" at bounding box center [480, 71] width 62 height 9
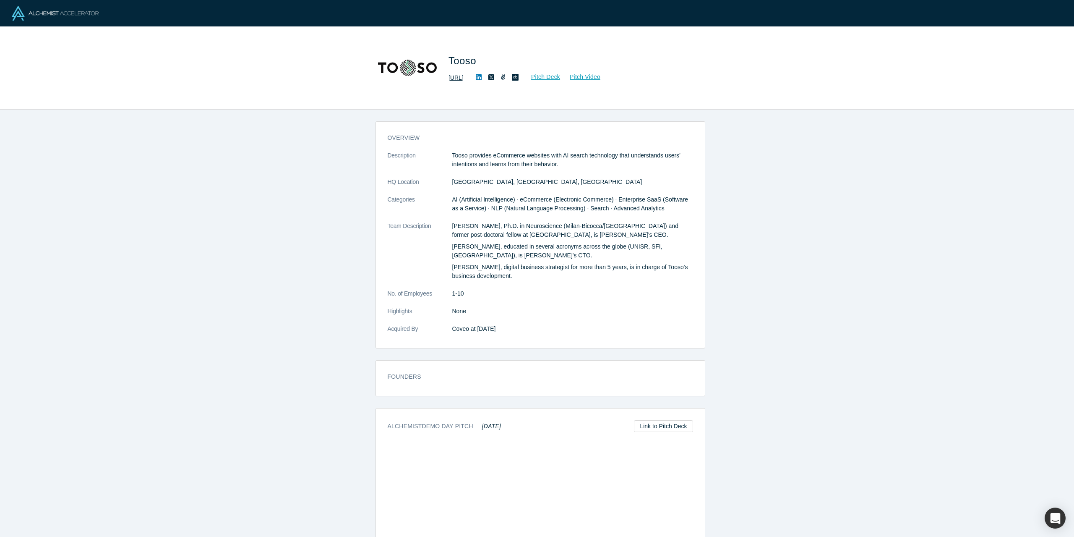
click at [464, 78] on link "[URL]" at bounding box center [456, 77] width 15 height 9
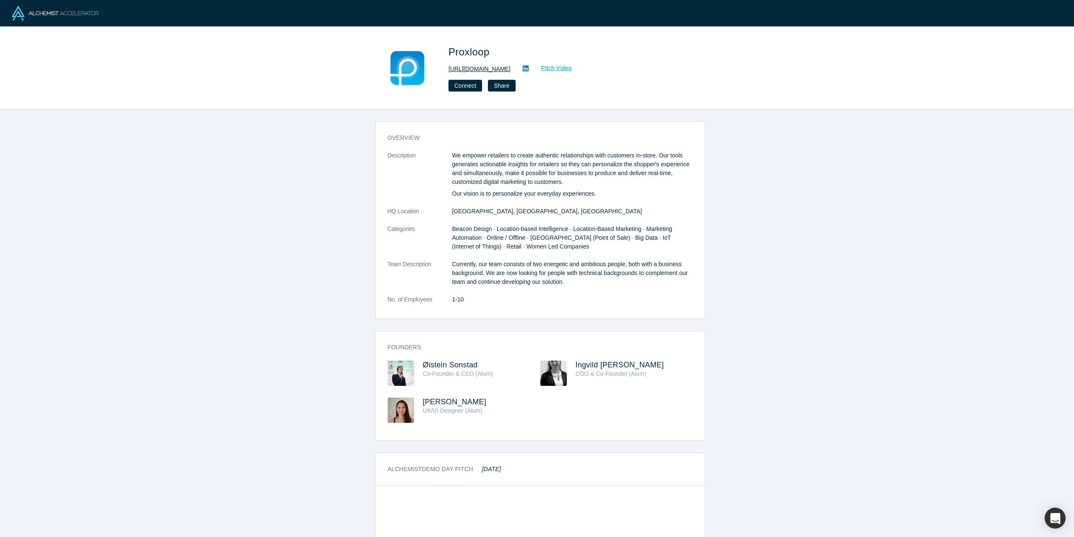
click at [486, 67] on link "http://www.proxloop.com" at bounding box center [480, 69] width 62 height 9
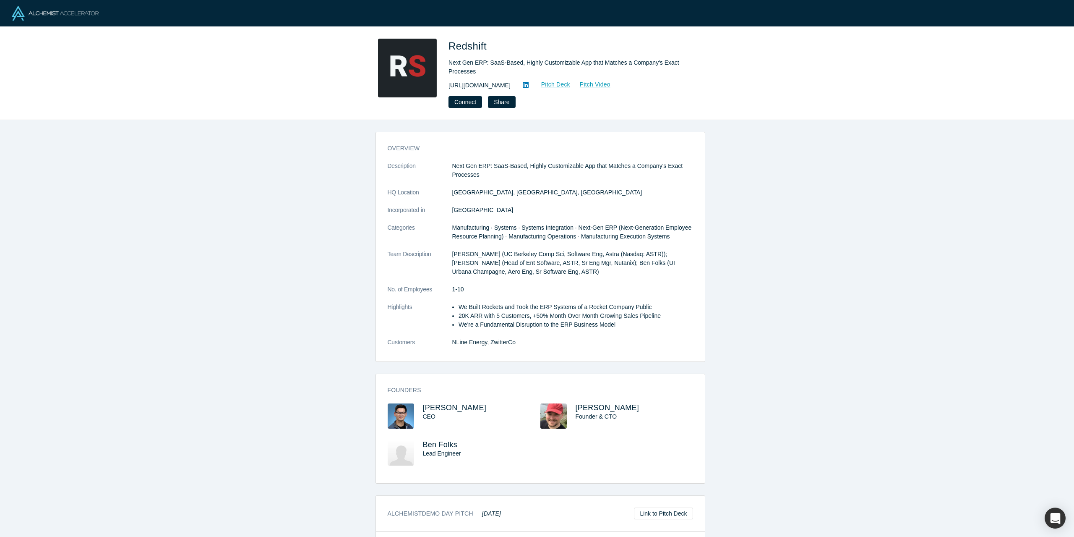
click at [481, 84] on link "https://www.thruline.co/" at bounding box center [480, 85] width 62 height 9
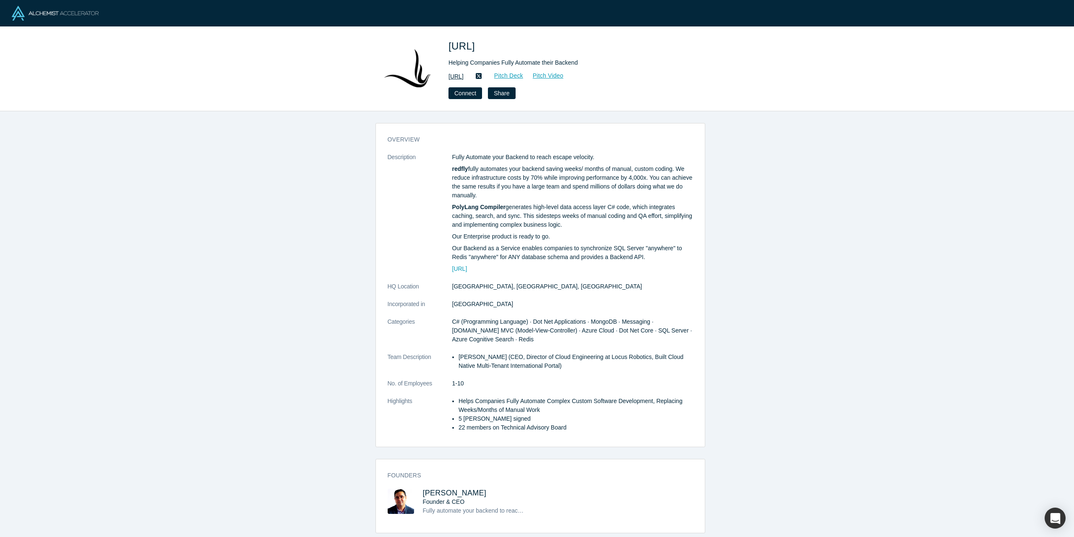
click at [464, 78] on link "http://redfly.ai" at bounding box center [456, 76] width 15 height 9
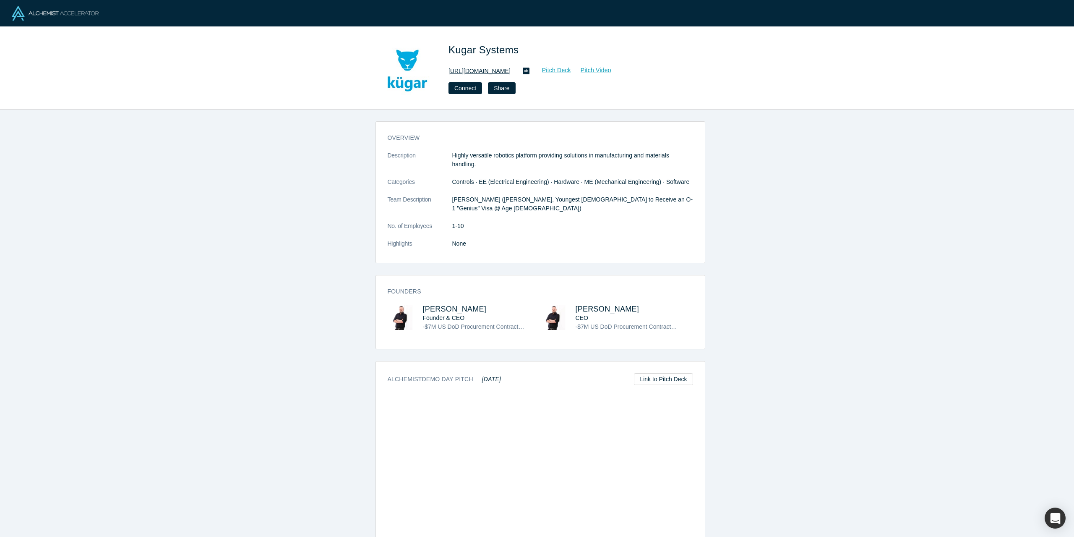
click at [483, 70] on link "https://www.kugar.com/" at bounding box center [480, 71] width 62 height 9
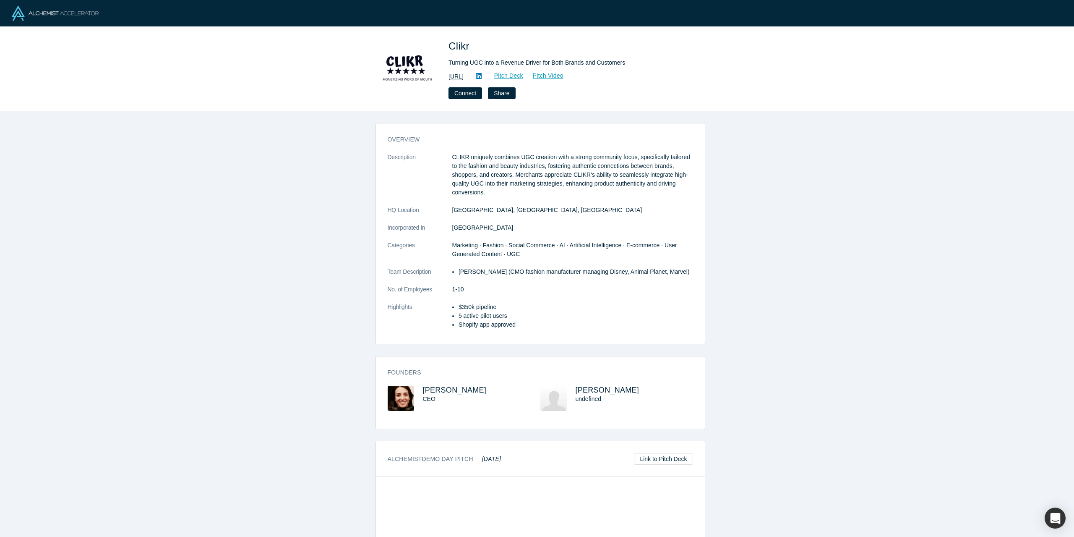
click at [464, 73] on link "[URL]" at bounding box center [456, 76] width 15 height 9
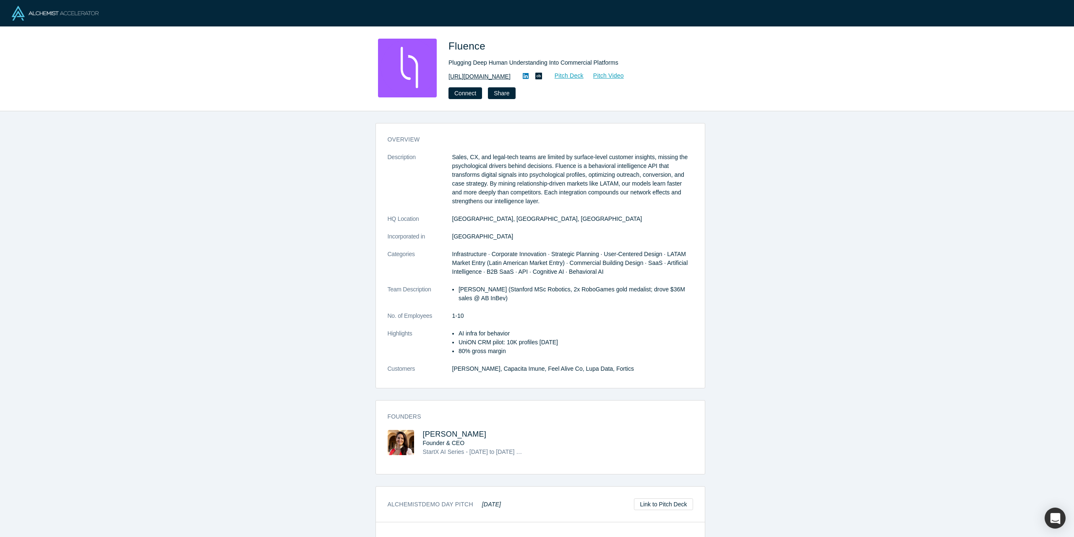
click at [495, 78] on link "https://www.fluenceinsights.com" at bounding box center [480, 76] width 62 height 9
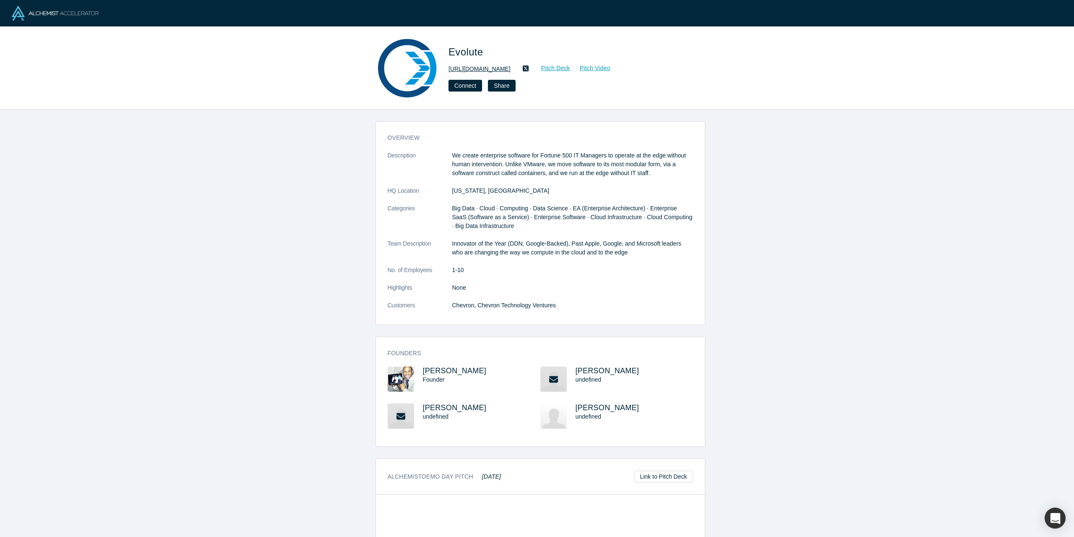
click at [479, 67] on link "http://www.evolute.io" at bounding box center [480, 69] width 62 height 9
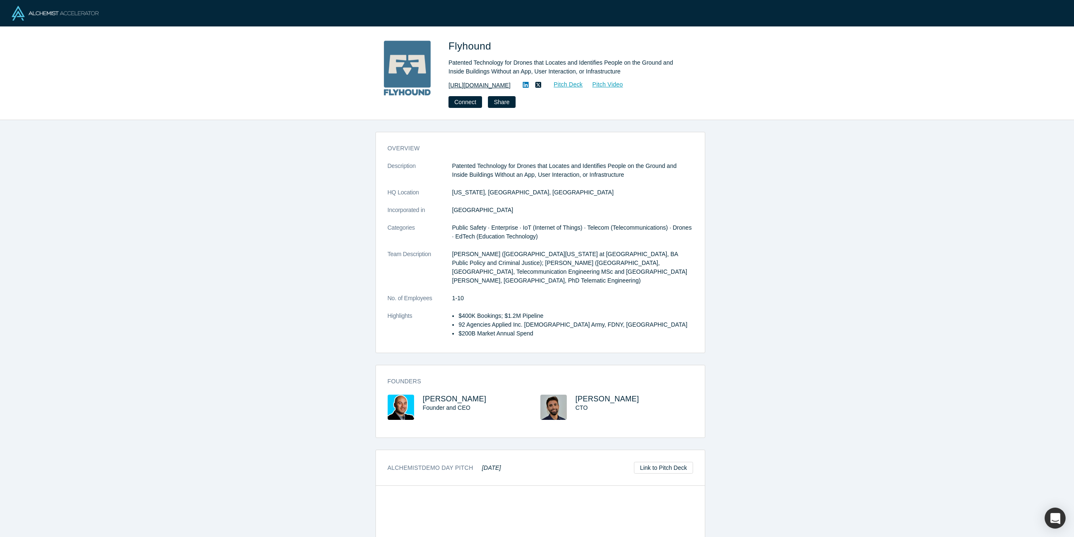
click at [474, 86] on link "[URL][DOMAIN_NAME]" at bounding box center [480, 85] width 62 height 9
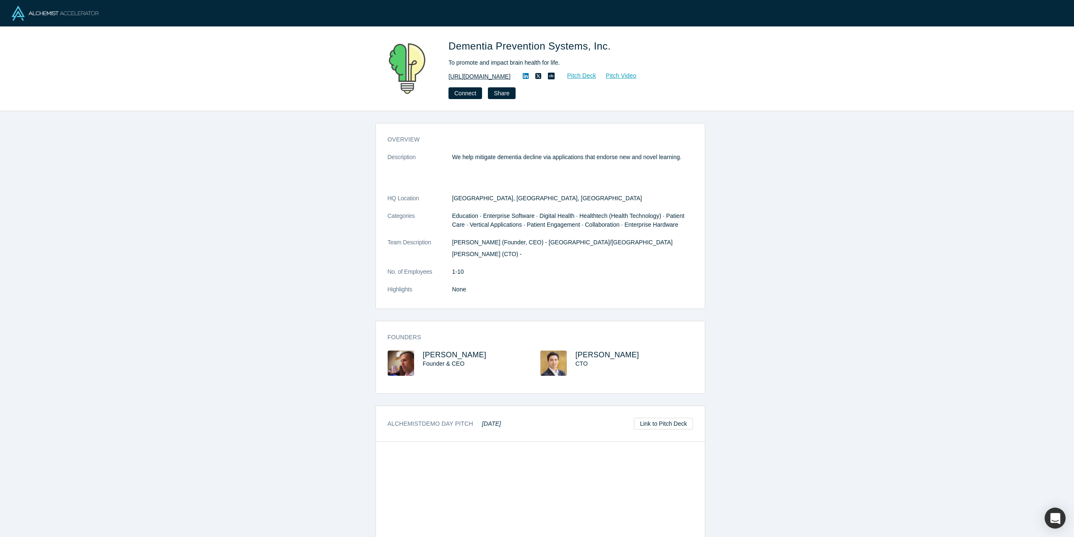
click at [479, 77] on link "https://www.smartbrainaging.com" at bounding box center [480, 76] width 62 height 9
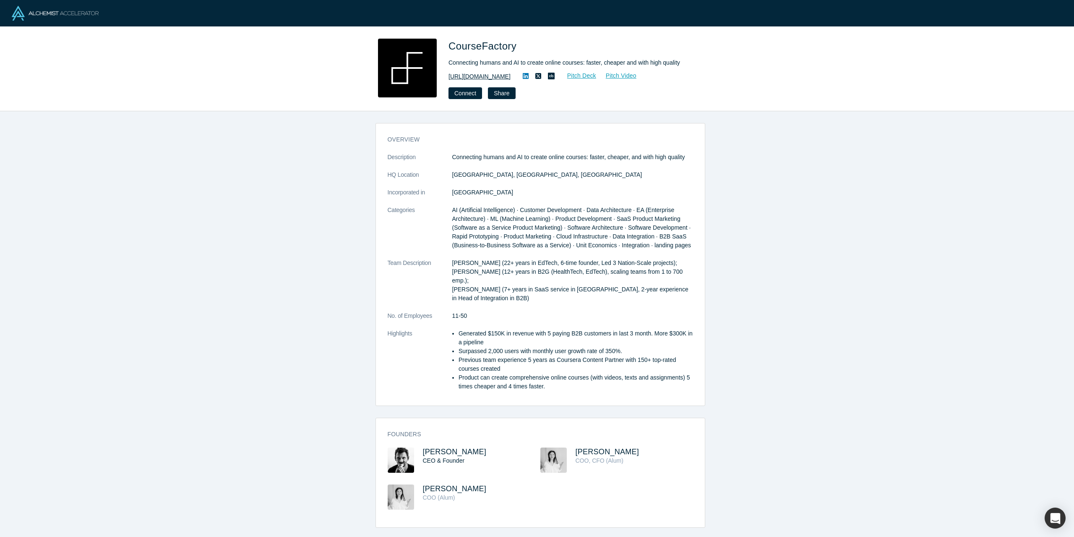
click at [493, 76] on link "https://coursefactory.net/" at bounding box center [480, 76] width 62 height 9
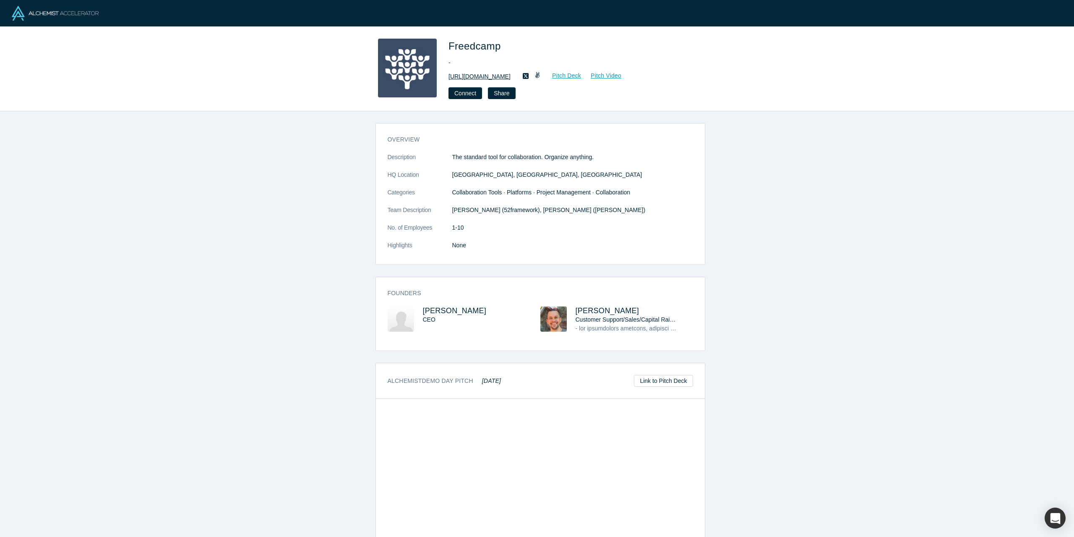
click at [471, 77] on link "https://freedcamp.com" at bounding box center [480, 76] width 62 height 9
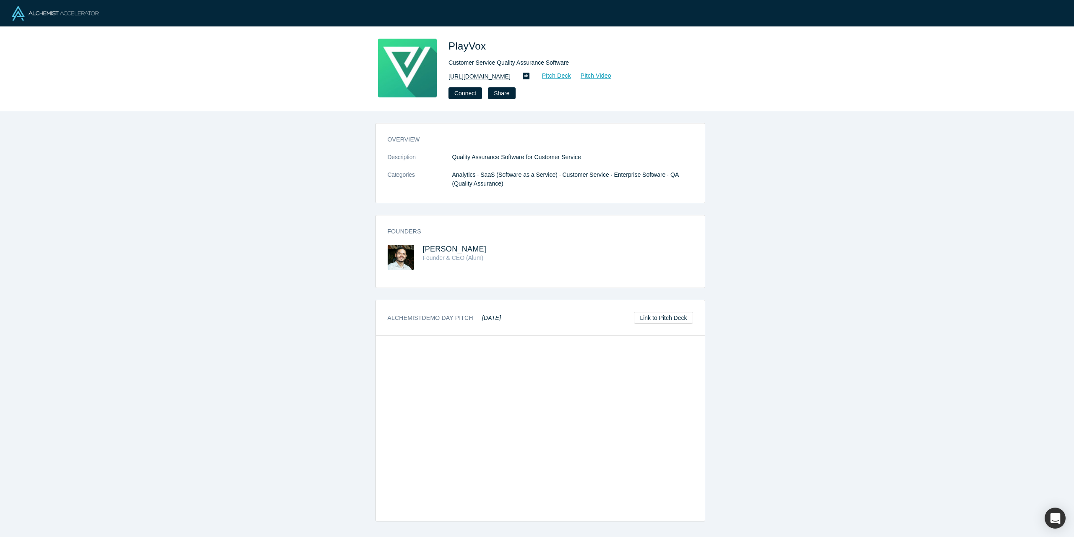
click at [467, 76] on link "http://playvox.com/" at bounding box center [480, 76] width 62 height 9
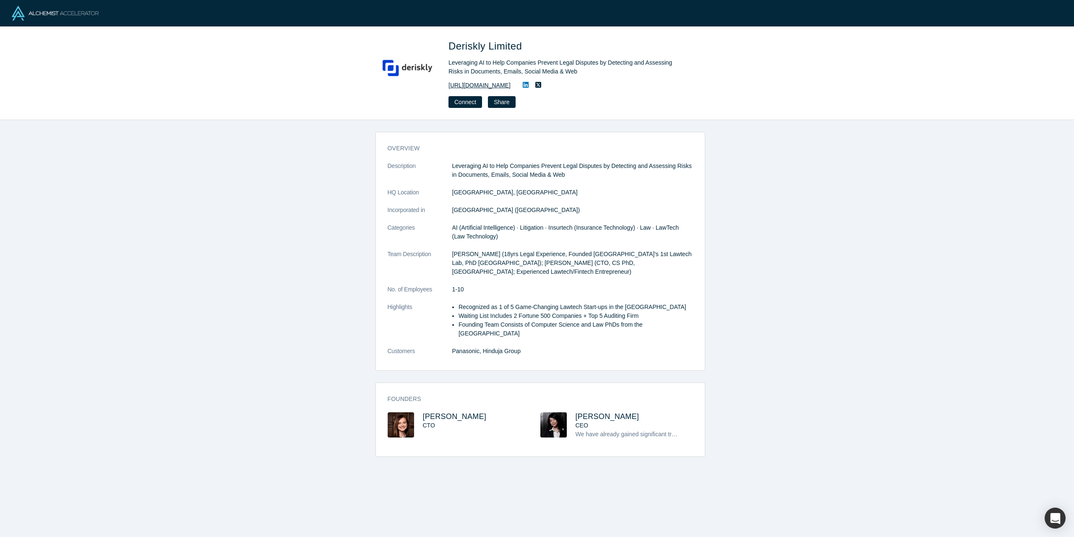
click at [486, 86] on link "http://www.deriskly.com" at bounding box center [480, 85] width 62 height 9
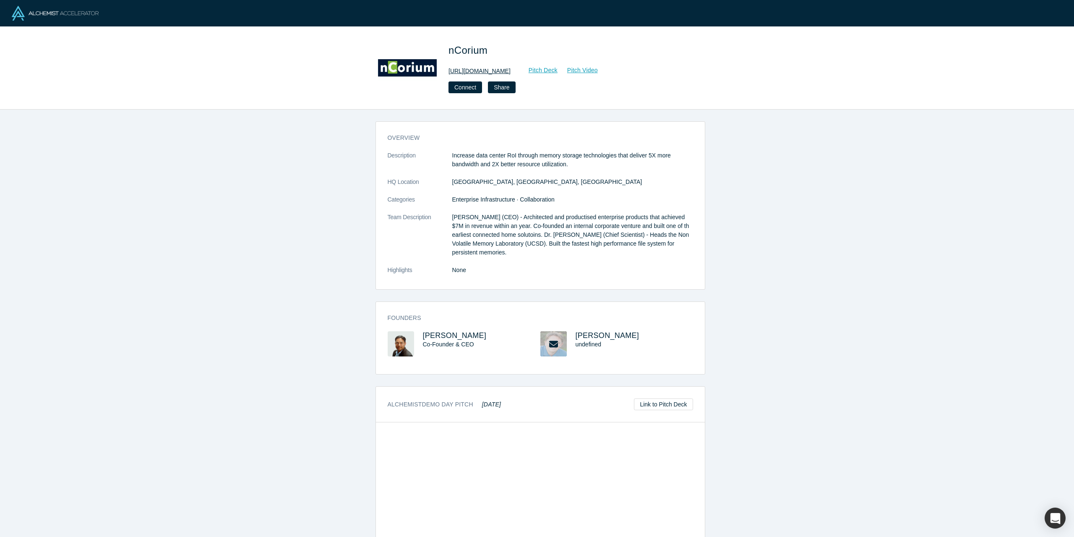
click at [476, 71] on link "http://www.ncorium.com/" at bounding box center [480, 71] width 62 height 9
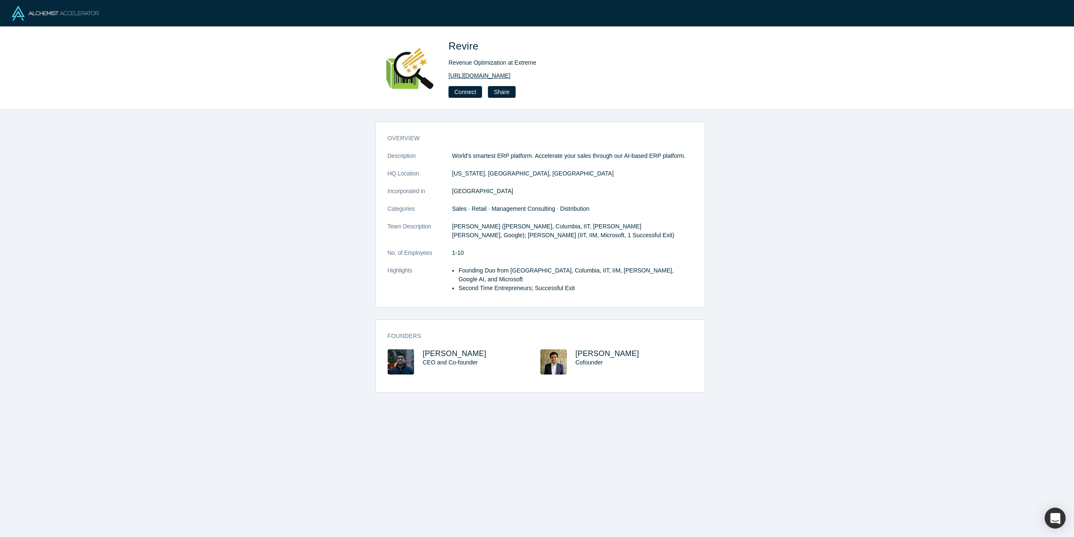
click at [475, 77] on link "https://revire.in/" at bounding box center [480, 75] width 62 height 9
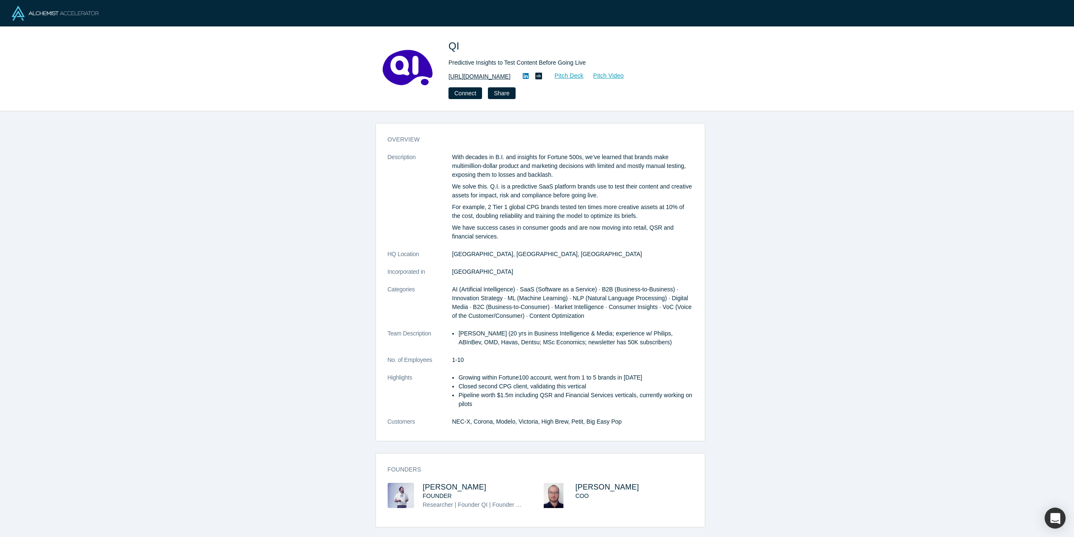
click at [477, 78] on link "https://voxqi.com" at bounding box center [480, 76] width 62 height 9
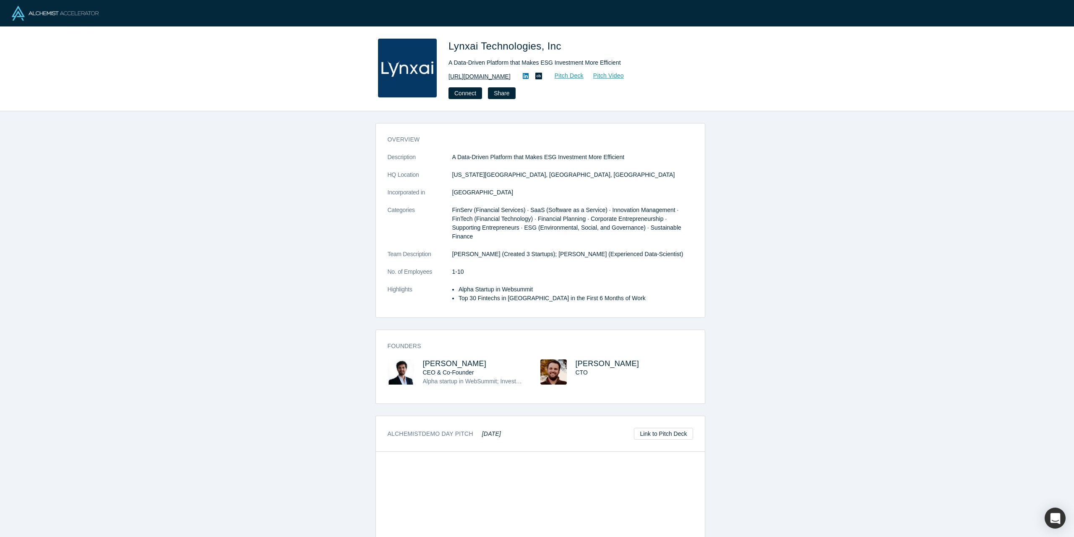
click at [477, 76] on link "[URL][DOMAIN_NAME]" at bounding box center [480, 76] width 62 height 9
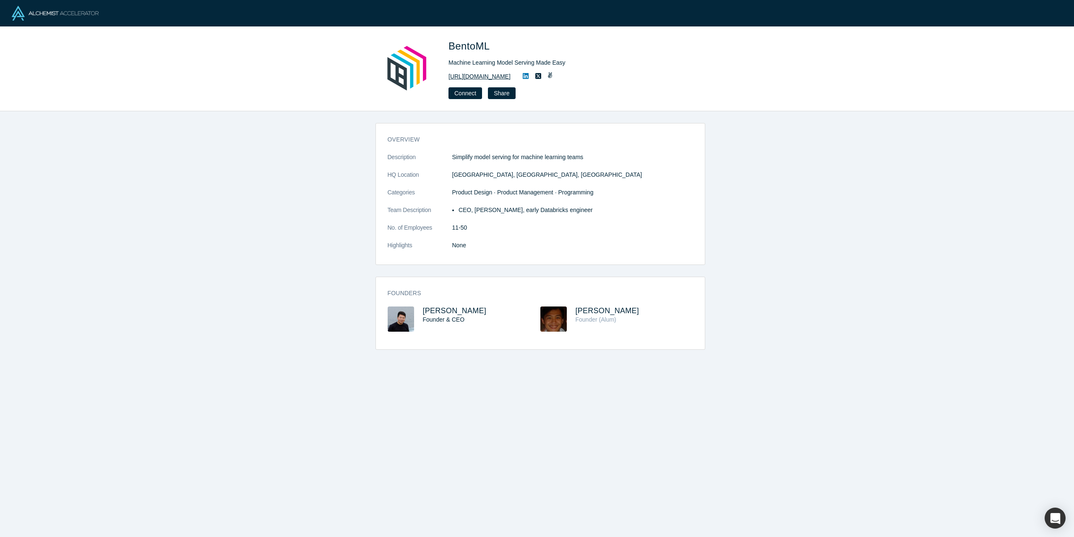
click at [483, 78] on link "[URL][DOMAIN_NAME]" at bounding box center [480, 76] width 62 height 9
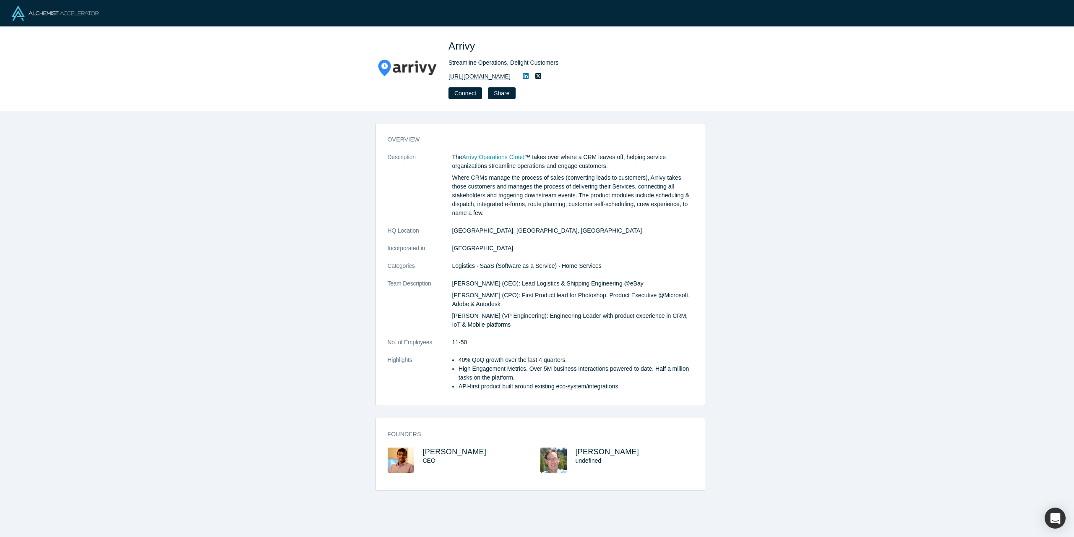
click at [481, 78] on link "https://www.arrivy.com" at bounding box center [480, 76] width 62 height 9
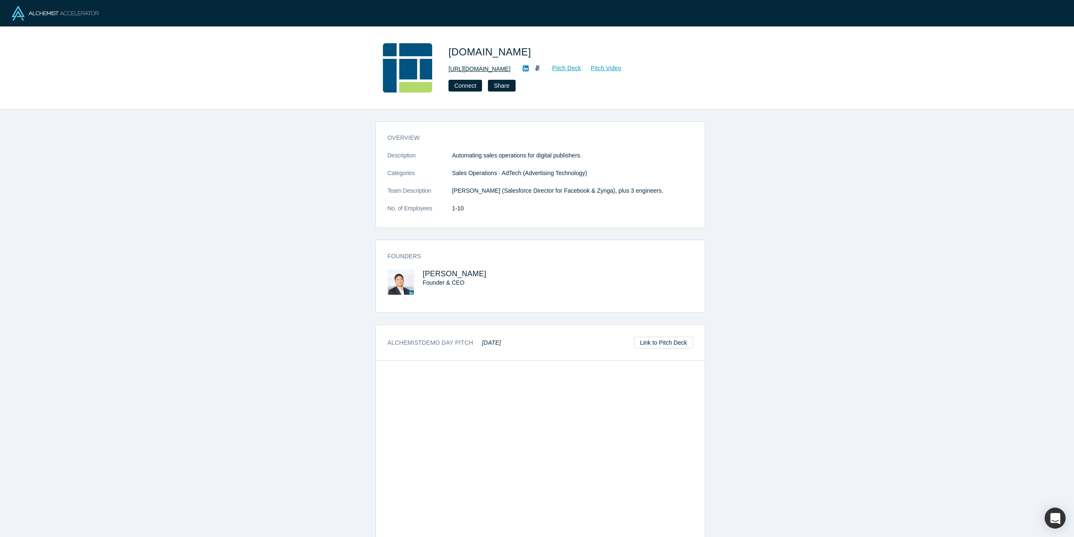
click at [466, 70] on link "http://placements.io/" at bounding box center [480, 69] width 62 height 9
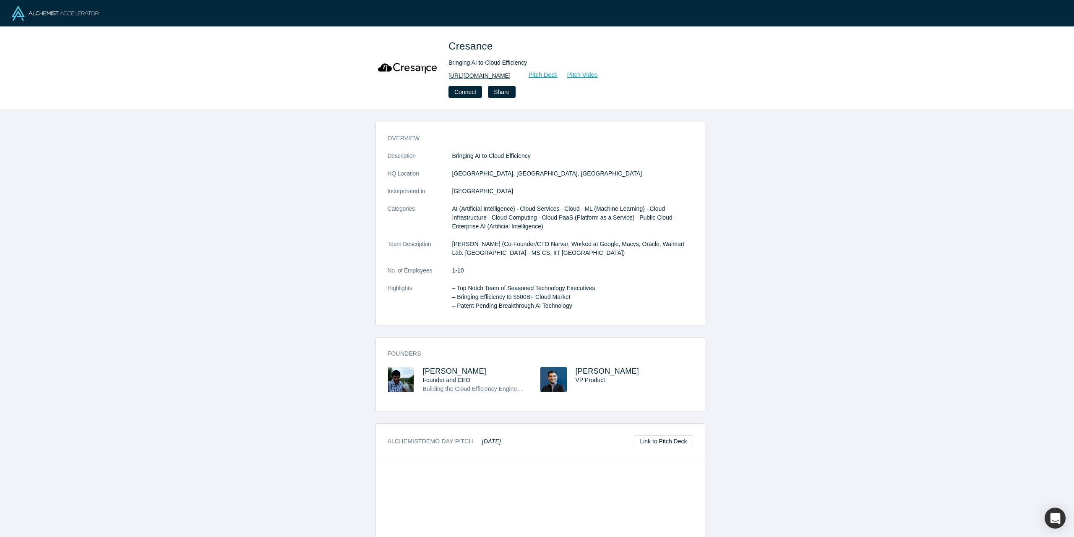
click at [474, 73] on link "http://www.cresance.com/" at bounding box center [480, 75] width 62 height 9
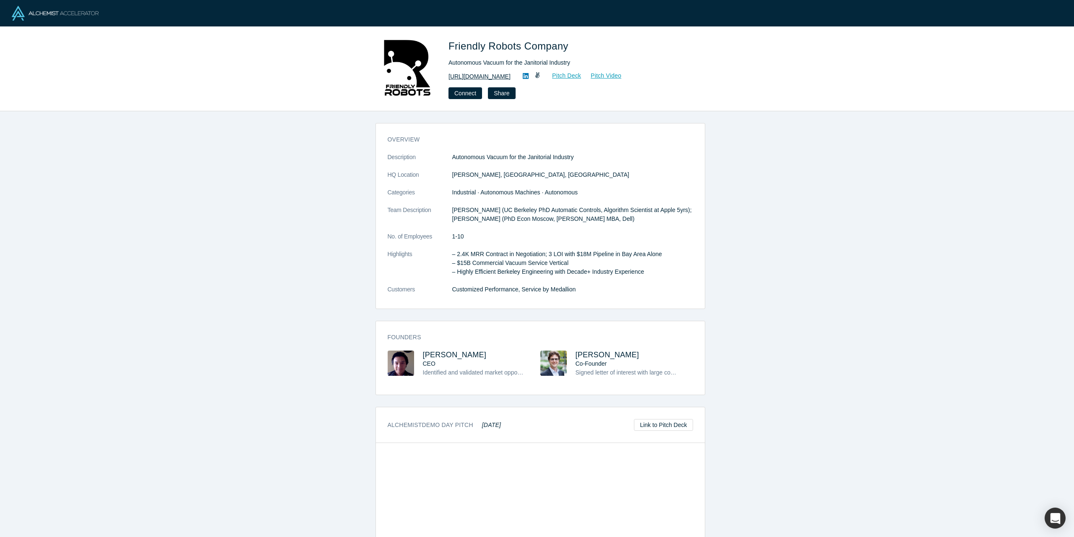
click at [491, 76] on link "[URL][DOMAIN_NAME]" at bounding box center [480, 76] width 62 height 9
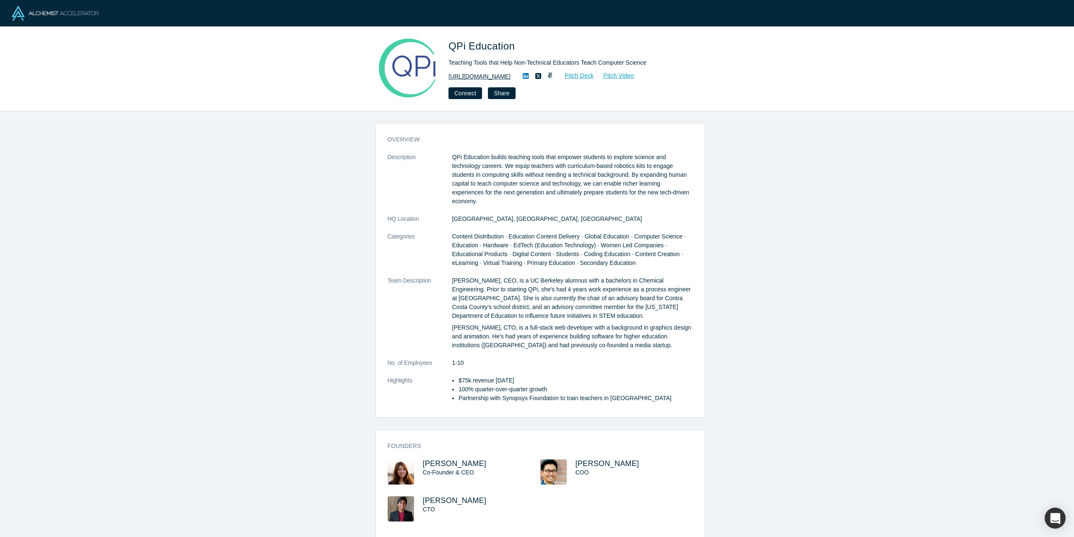
click at [468, 74] on link "[URL][DOMAIN_NAME]" at bounding box center [480, 76] width 62 height 9
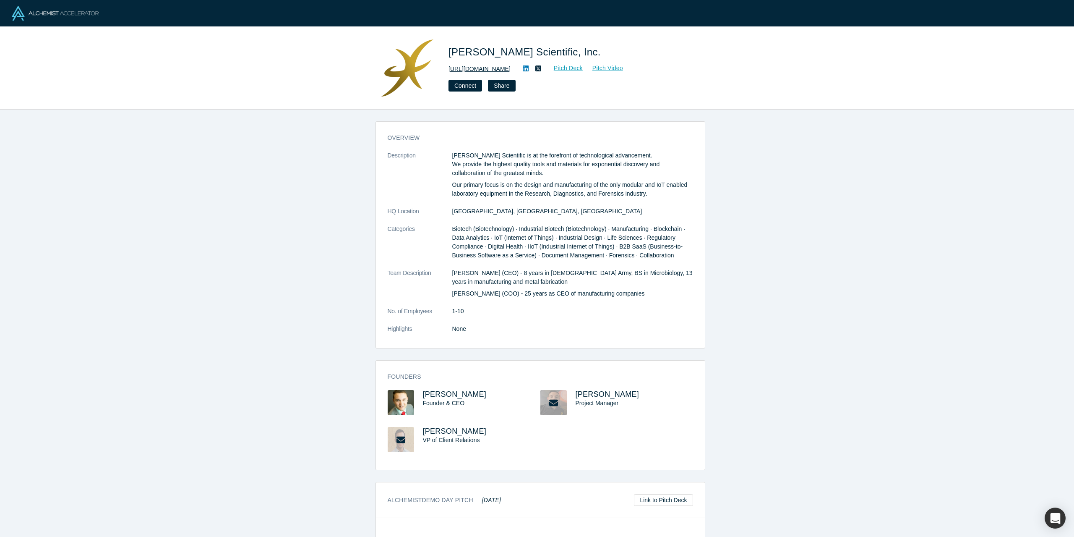
click at [480, 68] on link "https://www.hardinscientific.com" at bounding box center [480, 69] width 62 height 9
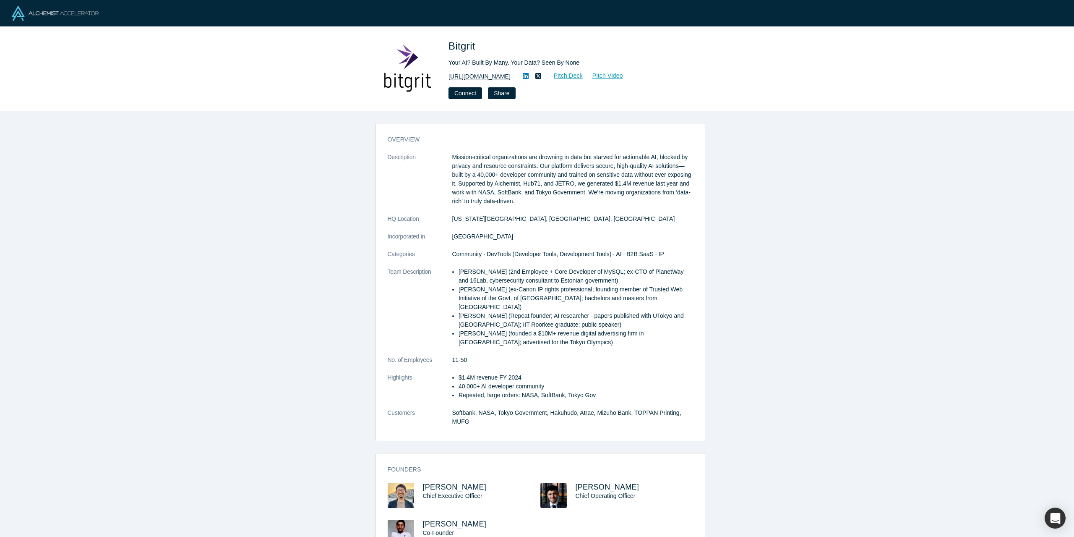
click at [470, 78] on link "[URL][DOMAIN_NAME]" at bounding box center [480, 76] width 62 height 9
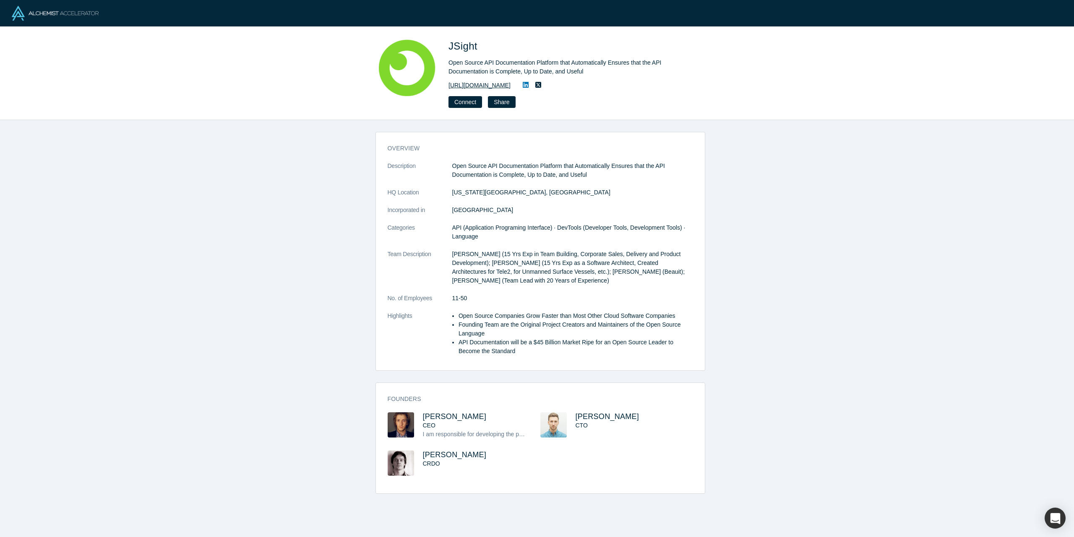
click at [478, 86] on link "https://jsight.io/" at bounding box center [480, 85] width 62 height 9
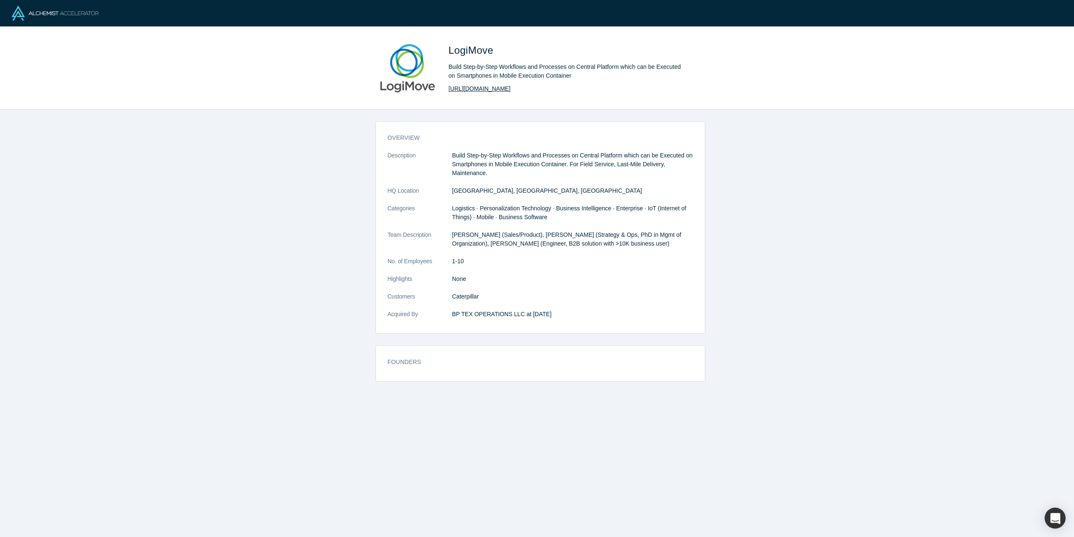
click at [472, 89] on link "http://www.logimove.com" at bounding box center [480, 88] width 62 height 9
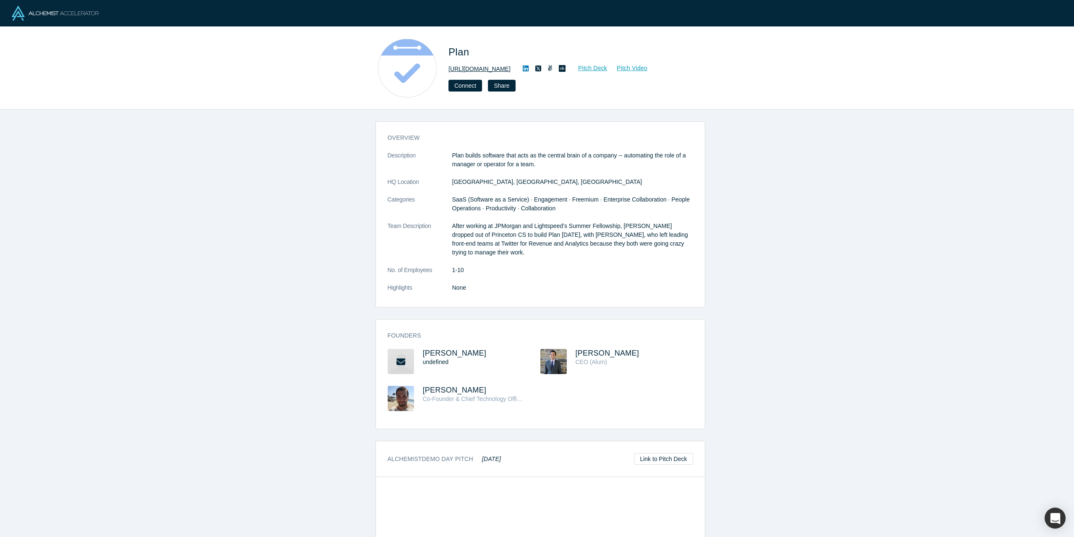
click at [471, 70] on link "[URL][DOMAIN_NAME]" at bounding box center [480, 69] width 62 height 9
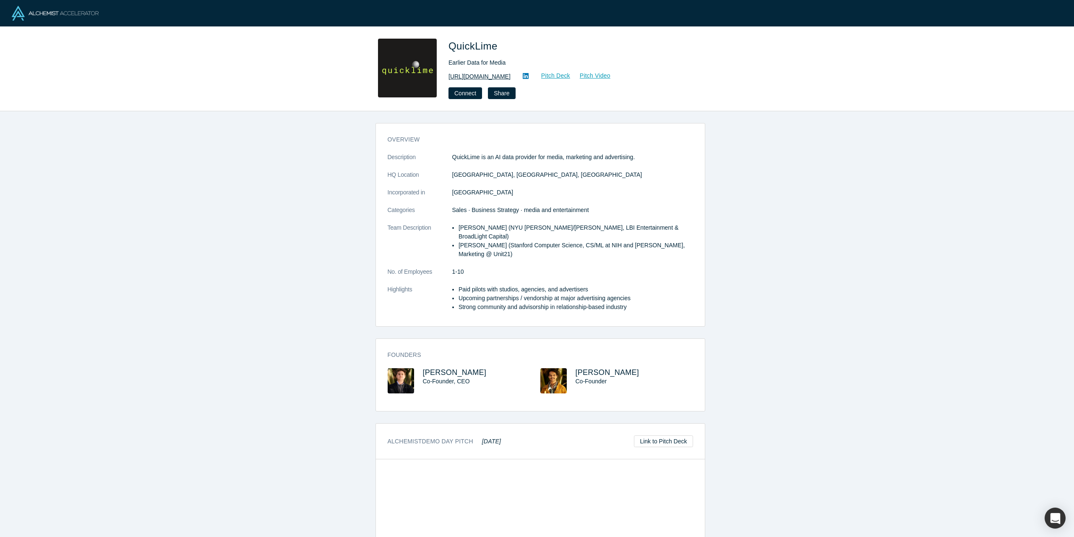
click at [479, 75] on link "http://quicklime.io" at bounding box center [480, 76] width 62 height 9
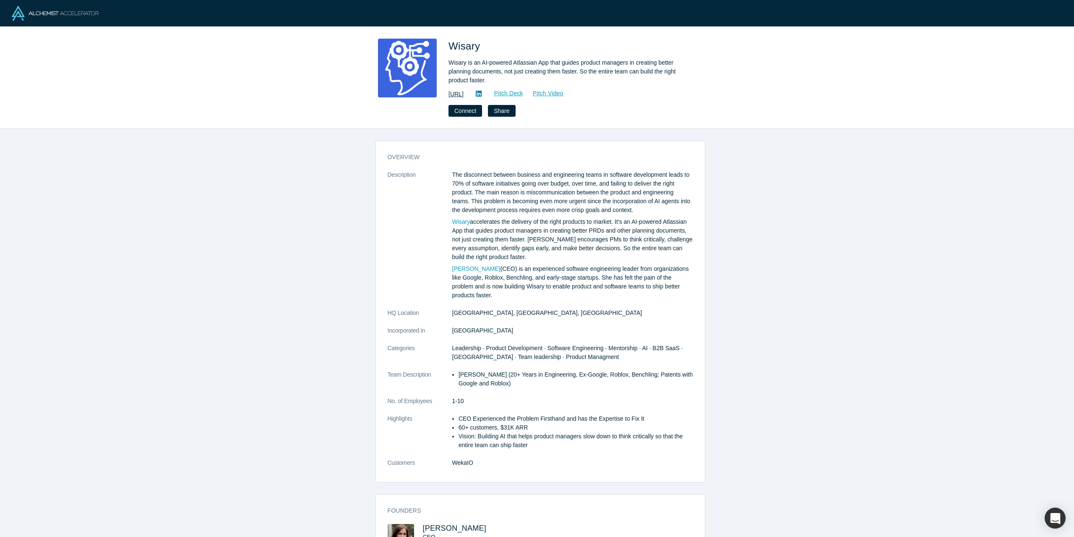
click at [464, 94] on link "https://wisary.ai/" at bounding box center [456, 94] width 15 height 9
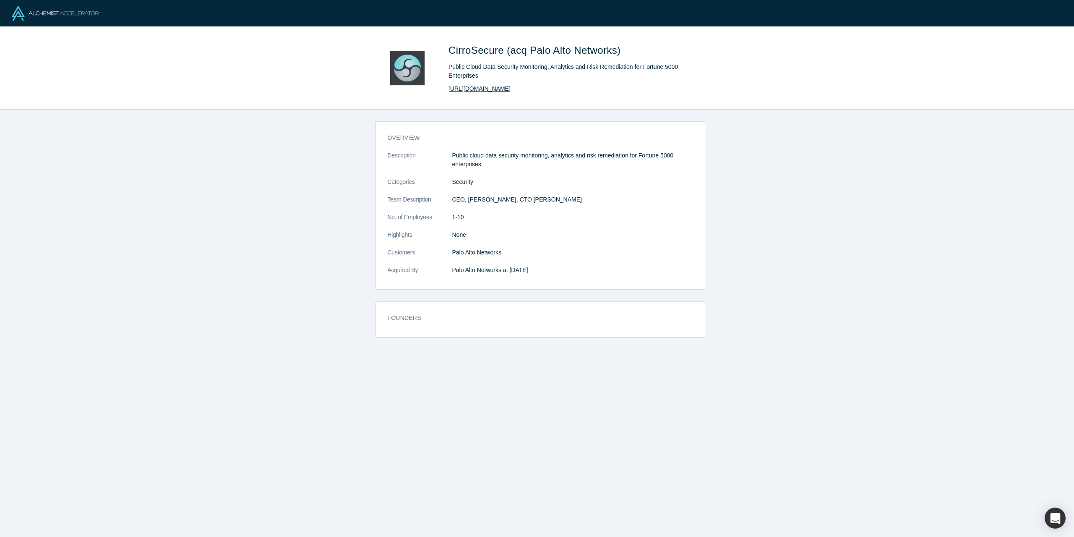
click at [482, 91] on link "[URL][DOMAIN_NAME]" at bounding box center [480, 88] width 62 height 9
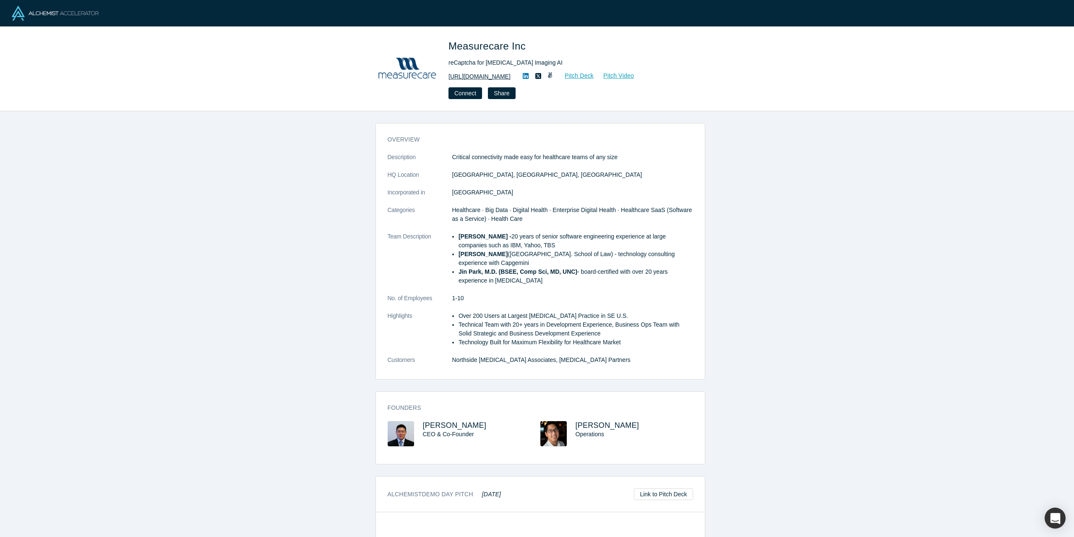
click at [465, 77] on link "https://measurecare.com" at bounding box center [480, 76] width 62 height 9
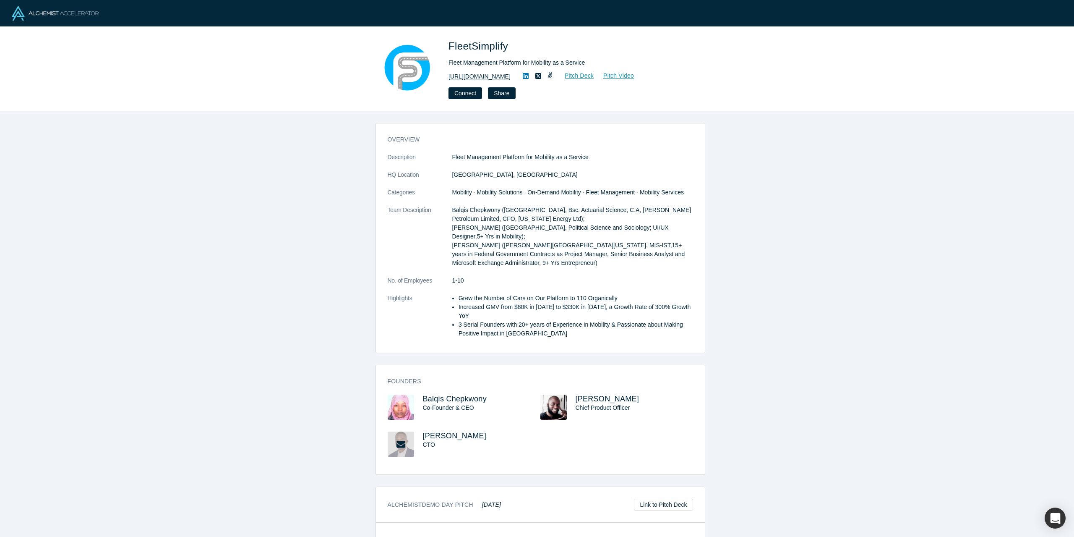
click at [496, 76] on link "[URL][DOMAIN_NAME]" at bounding box center [480, 76] width 62 height 9
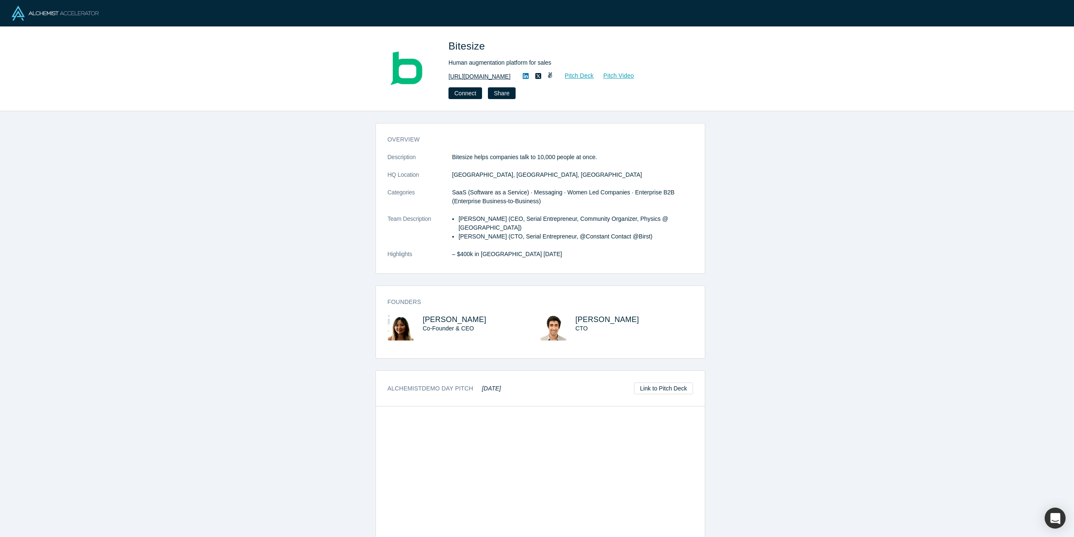
click at [467, 77] on link "[URL][DOMAIN_NAME]" at bounding box center [480, 76] width 62 height 9
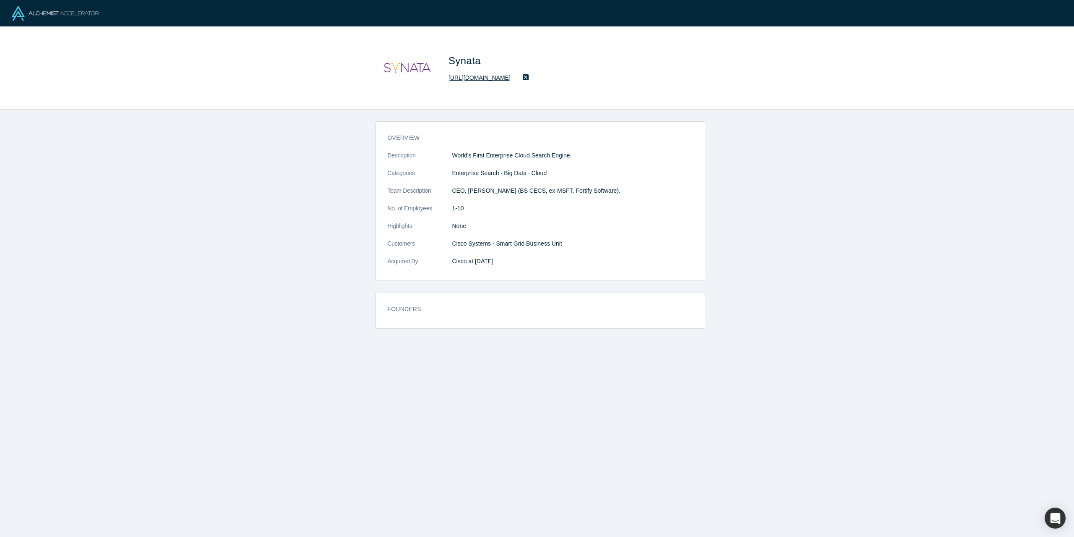
click at [471, 77] on link "http://www.synata.com" at bounding box center [480, 77] width 62 height 9
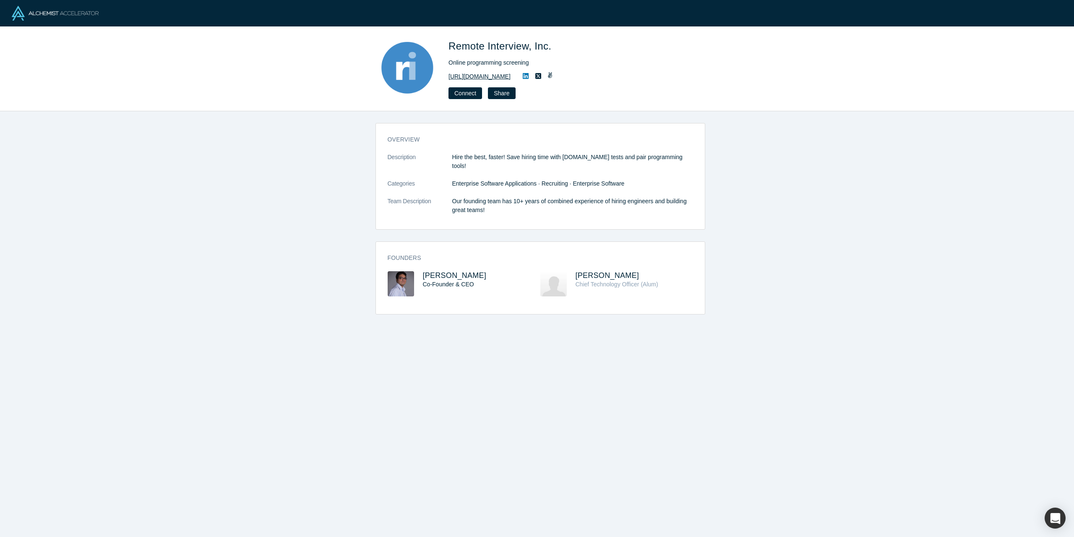
click at [500, 78] on link "[URL][DOMAIN_NAME]" at bounding box center [480, 76] width 62 height 9
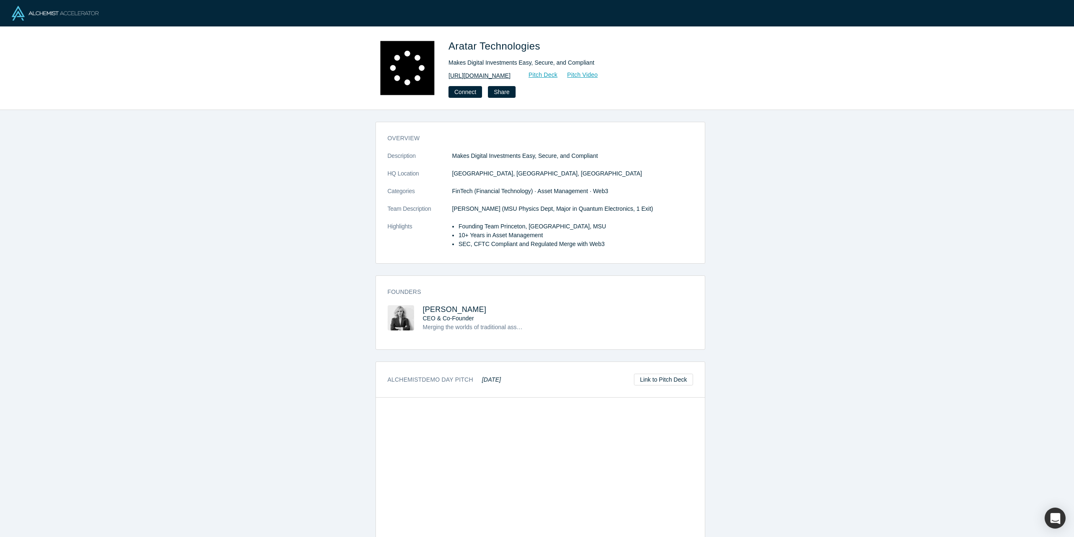
click at [477, 75] on link "https://www.aratar.tech/" at bounding box center [480, 75] width 62 height 9
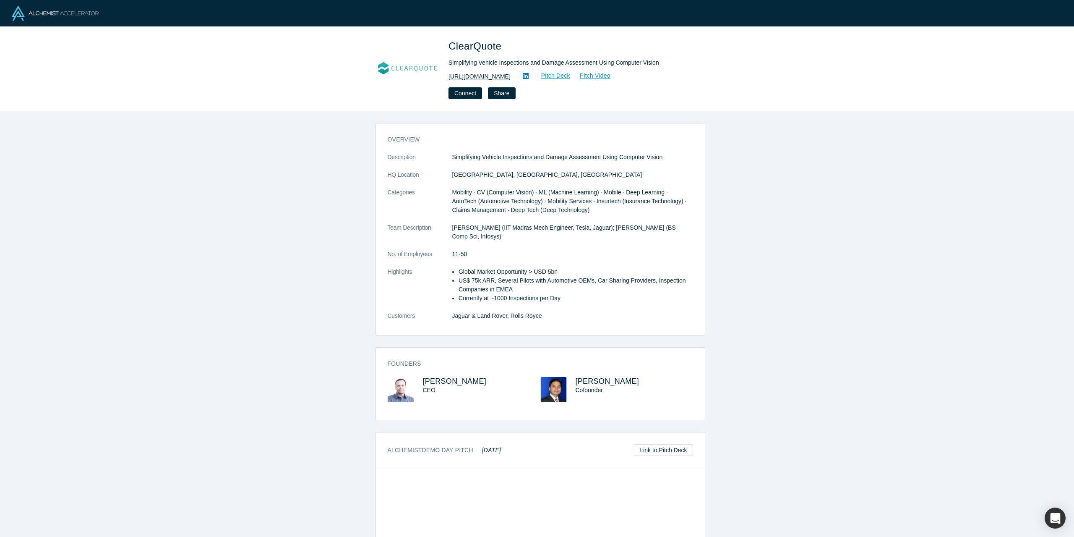
click at [480, 76] on link "[URL][DOMAIN_NAME]" at bounding box center [480, 76] width 62 height 9
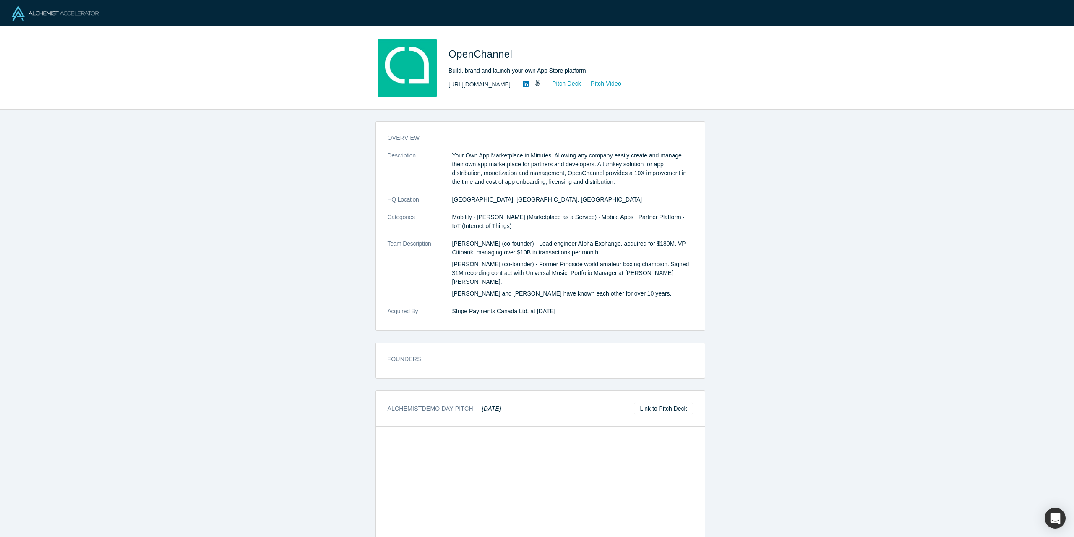
click at [470, 83] on link "https://openchannel.io/" at bounding box center [480, 84] width 62 height 9
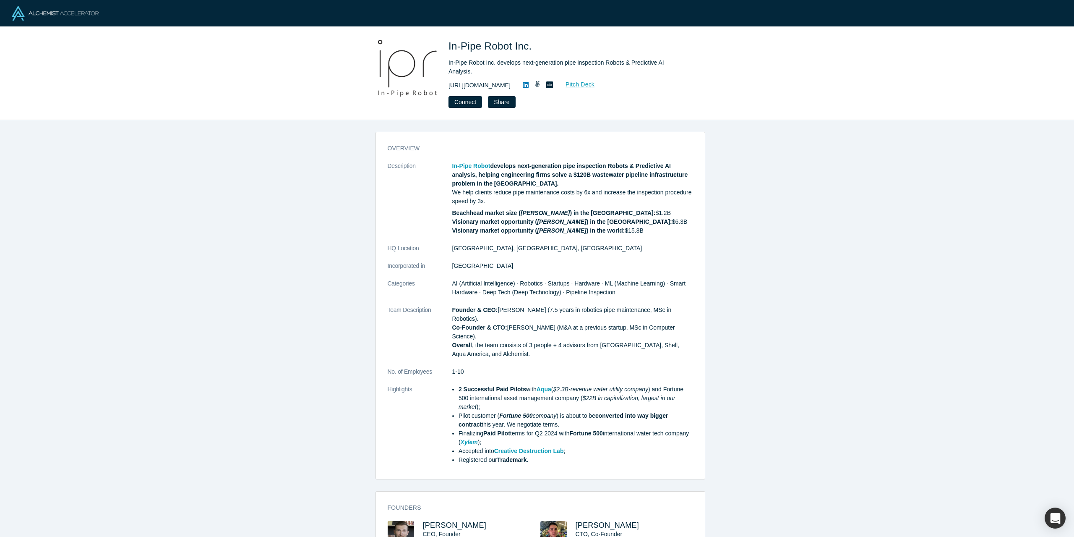
click at [480, 88] on link "https://www.inpiperobot.com/" at bounding box center [480, 85] width 62 height 9
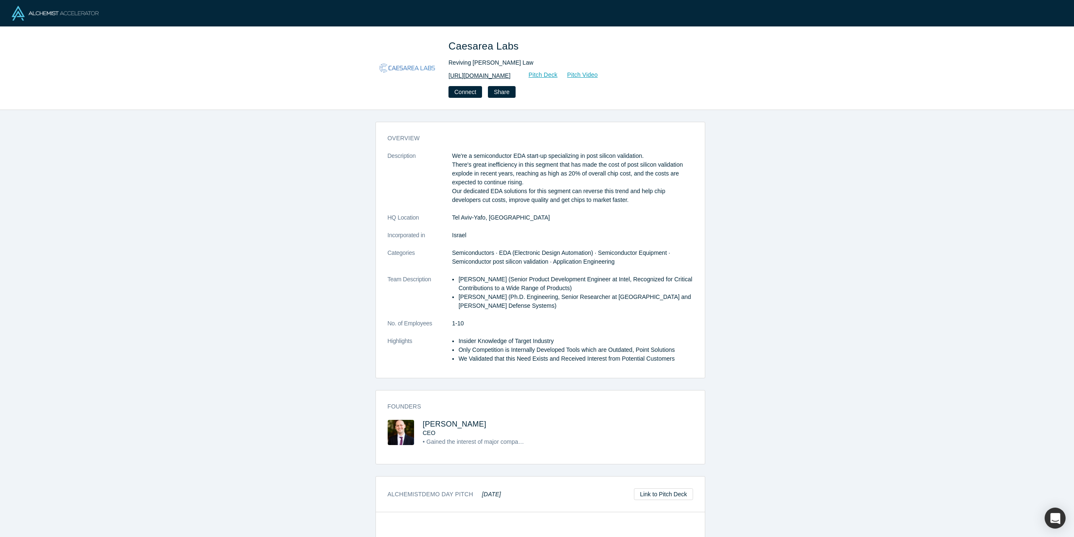
click at [511, 78] on link "https://www.caesarealabs.com/" at bounding box center [480, 75] width 62 height 9
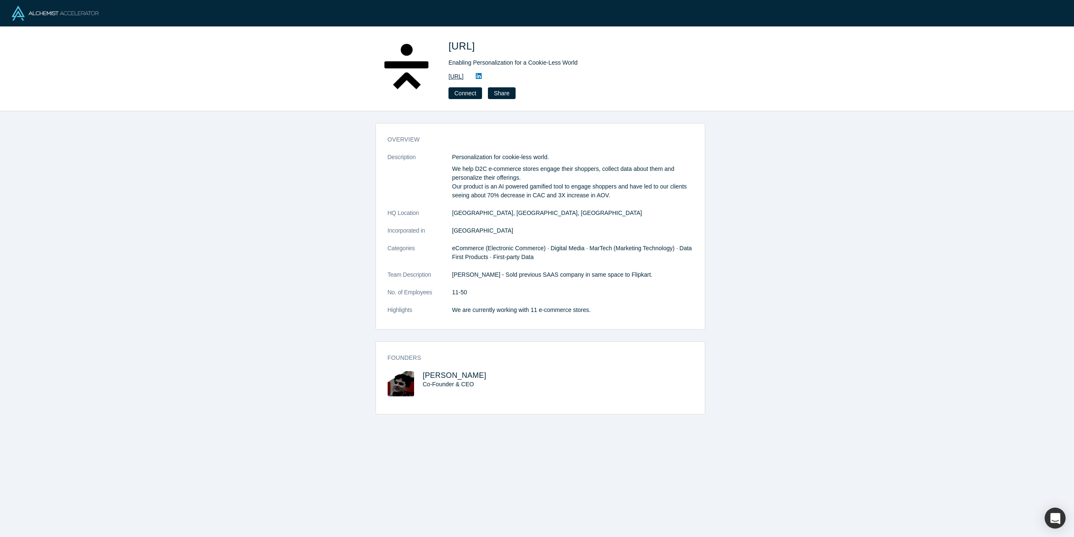
click at [464, 76] on link "http://www.tangent.ai" at bounding box center [456, 76] width 15 height 9
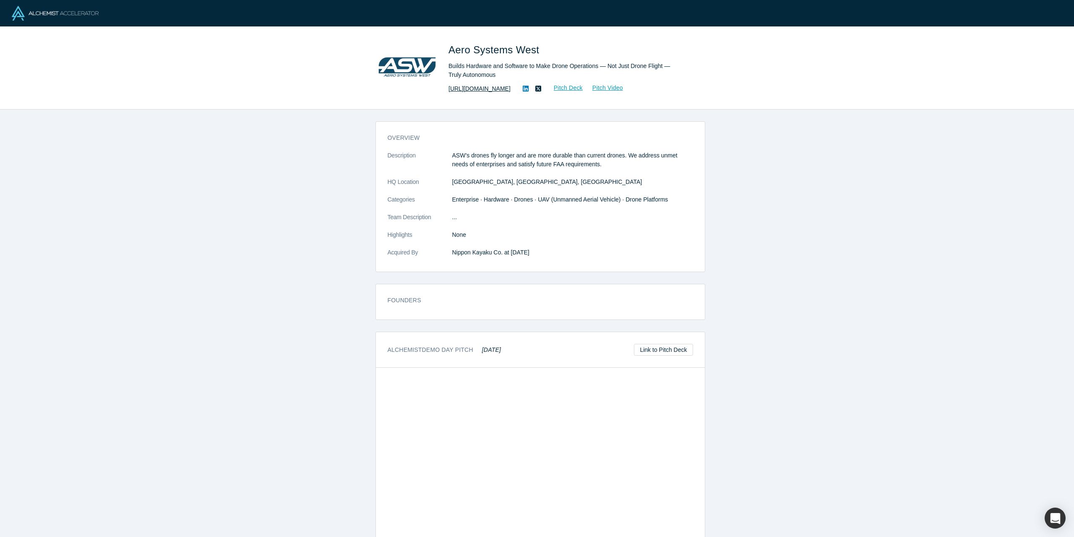
click at [503, 86] on link "https://www.aerosystemswest.com/" at bounding box center [480, 88] width 62 height 9
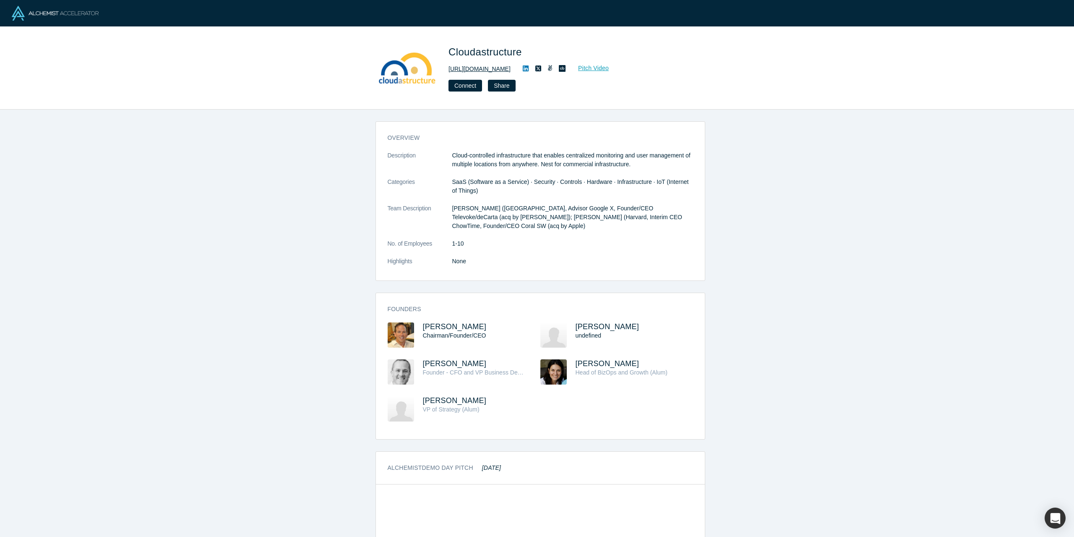
click at [477, 70] on link "http://www.cloudastructure.com" at bounding box center [480, 69] width 62 height 9
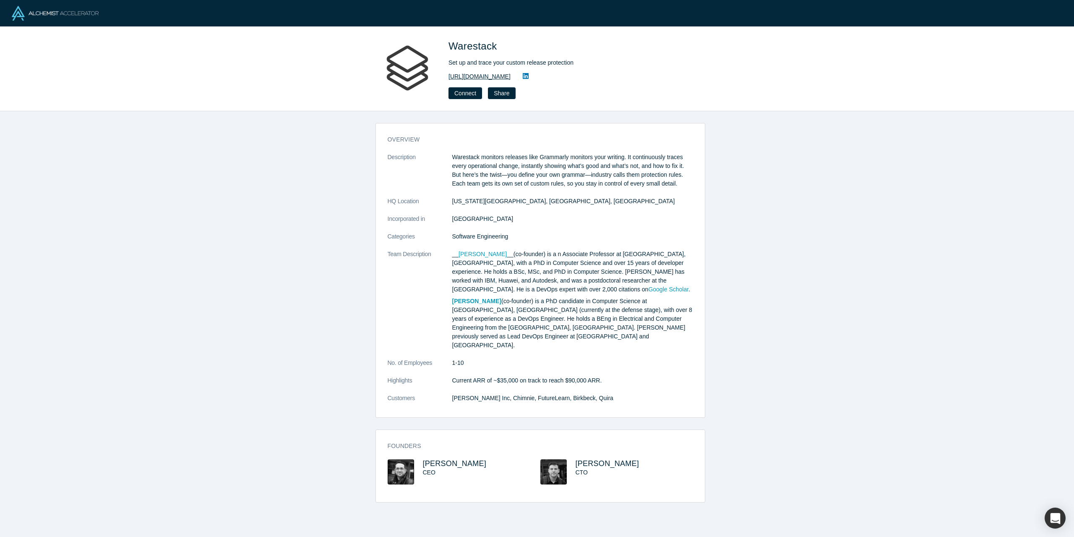
click at [471, 78] on link "https://www.warestack.com/" at bounding box center [480, 76] width 62 height 9
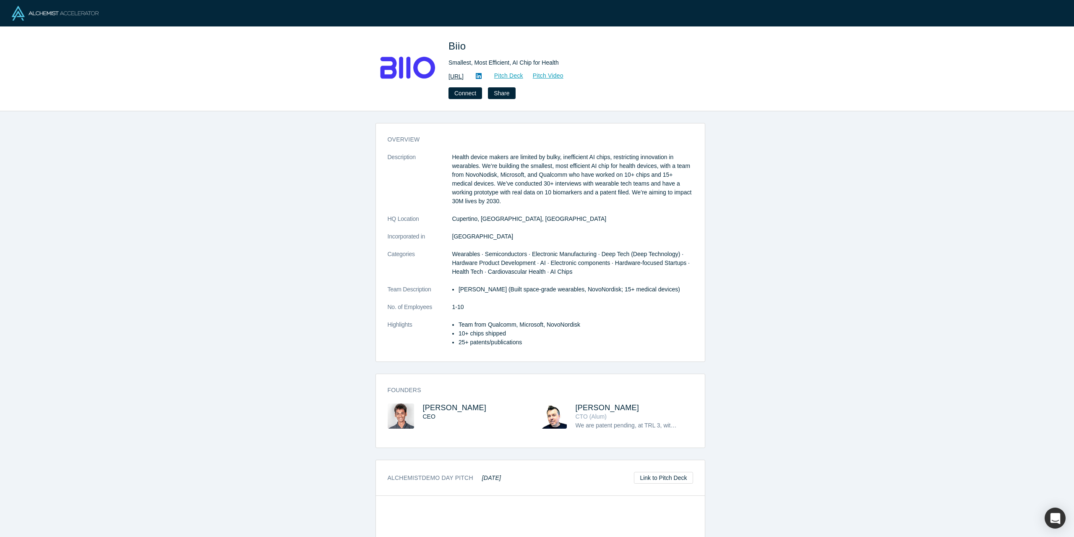
click at [463, 76] on link "https://biio.ai/" at bounding box center [456, 76] width 15 height 9
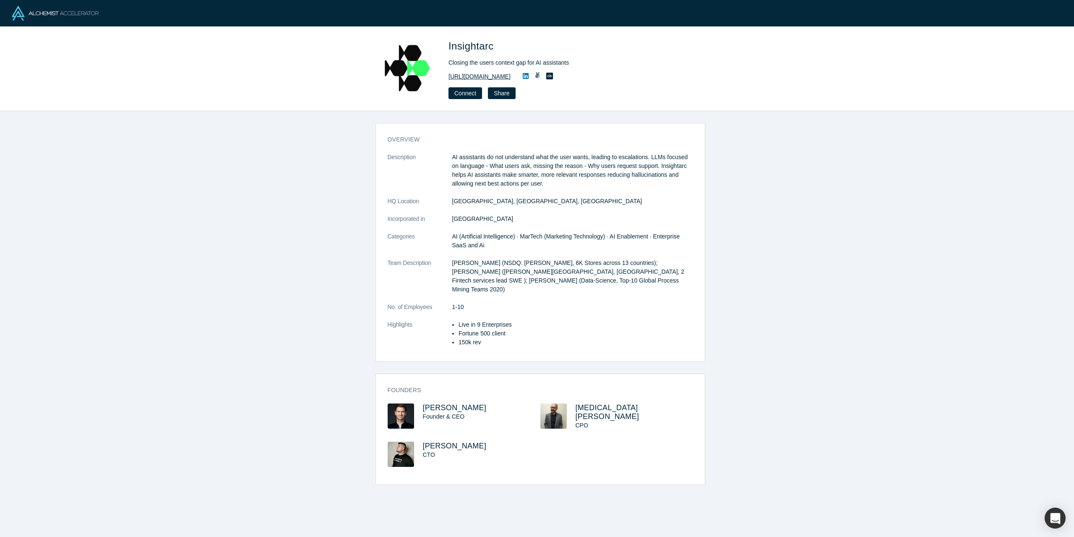
click at [476, 76] on link "[URL][DOMAIN_NAME]" at bounding box center [480, 76] width 62 height 9
